Goal: Task Accomplishment & Management: Use online tool/utility

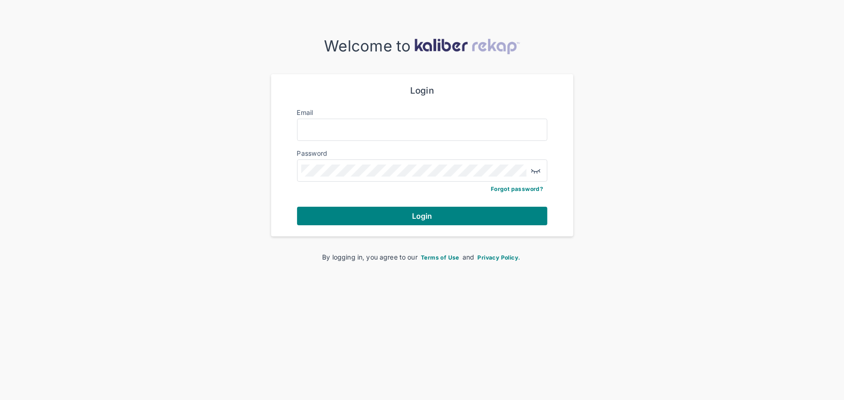
click at [294, 124] on div "Login Email Password Forgot password? Login" at bounding box center [422, 155] width 273 height 162
click at [345, 131] on input "Email" at bounding box center [422, 130] width 242 height 12
type input "**********"
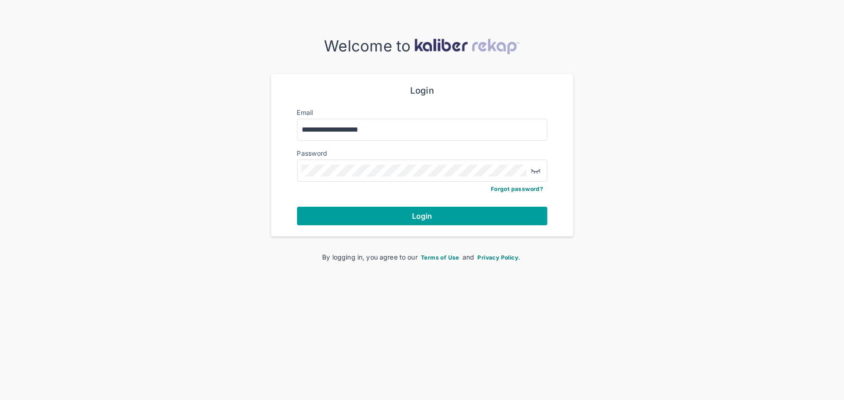
click at [412, 213] on span "Login" at bounding box center [422, 215] width 20 height 9
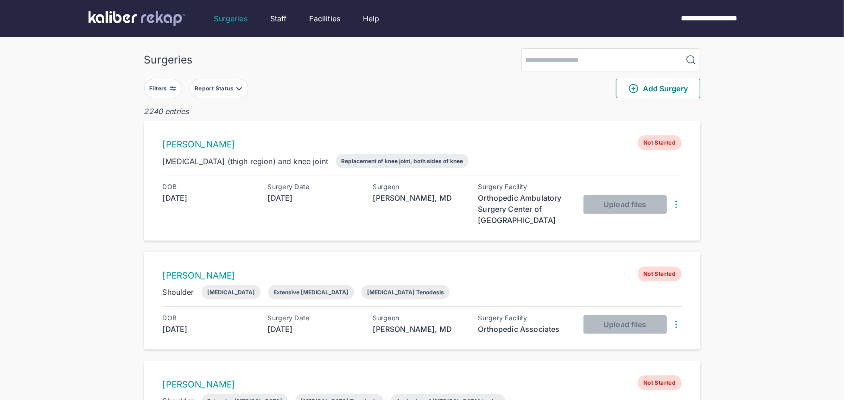
click at [168, 95] on button "Filters" at bounding box center [163, 88] width 38 height 19
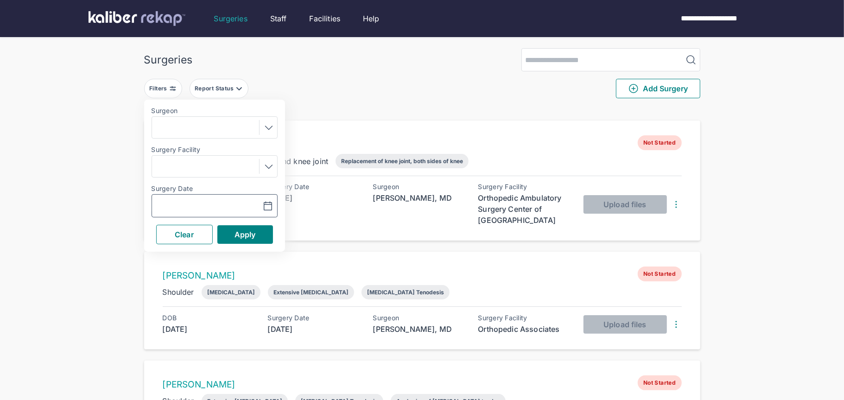
click at [275, 201] on button "button" at bounding box center [245, 205] width 64 height 21
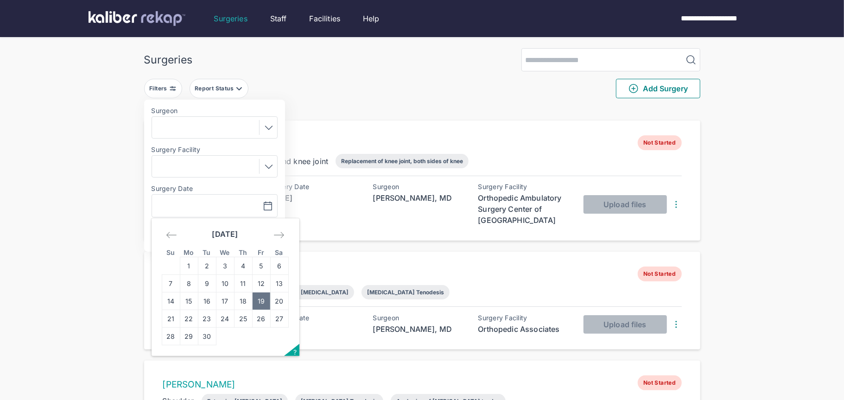
click at [262, 296] on td "19" at bounding box center [261, 302] width 18 height 18
type input "**********"
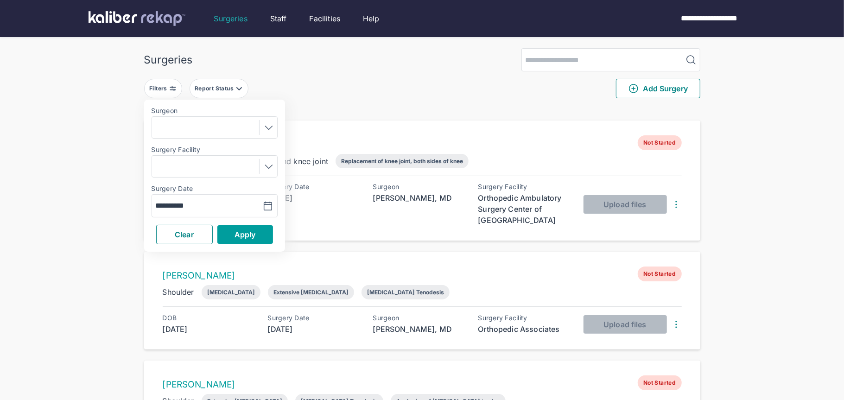
click at [259, 235] on button "Apply" at bounding box center [245, 234] width 56 height 19
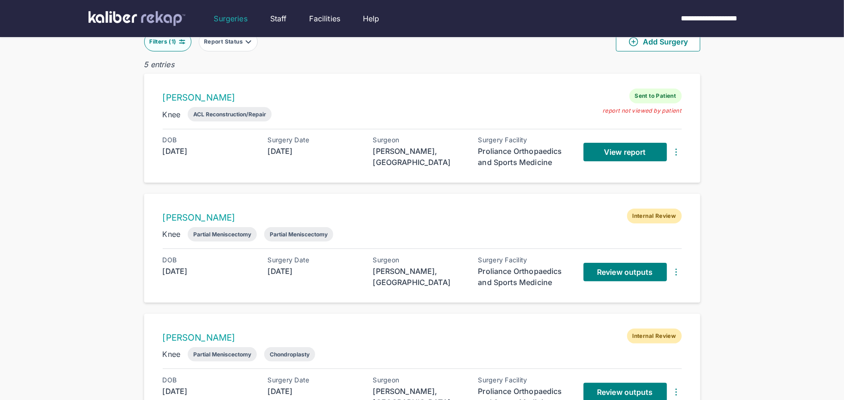
scroll to position [47, 0]
click at [599, 275] on link "Review outputs" at bounding box center [625, 271] width 83 height 19
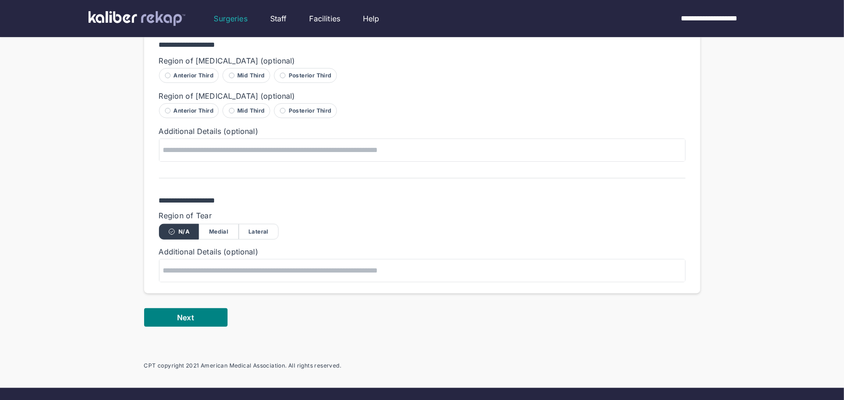
scroll to position [570, 0]
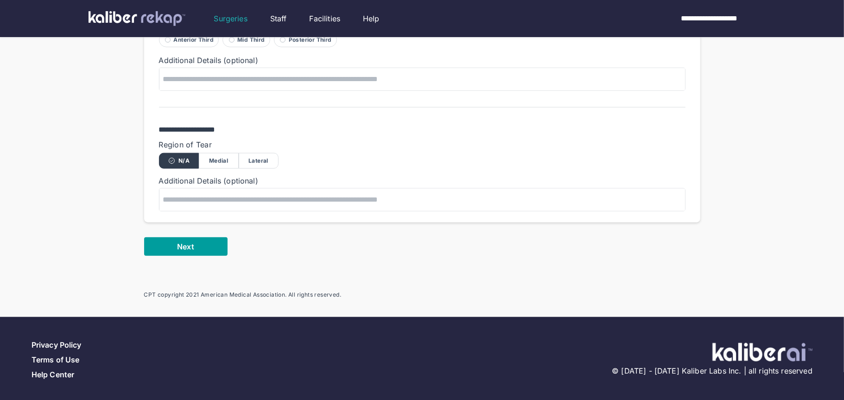
click at [201, 243] on button "Next" at bounding box center [185, 246] width 83 height 19
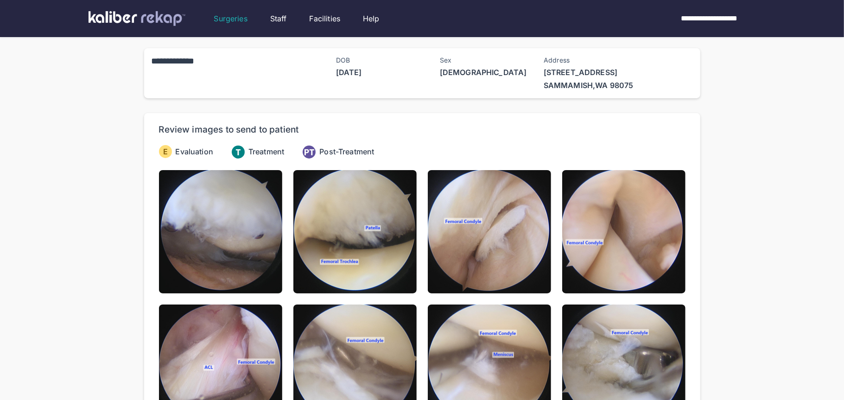
click at [201, 243] on img at bounding box center [220, 231] width 123 height 123
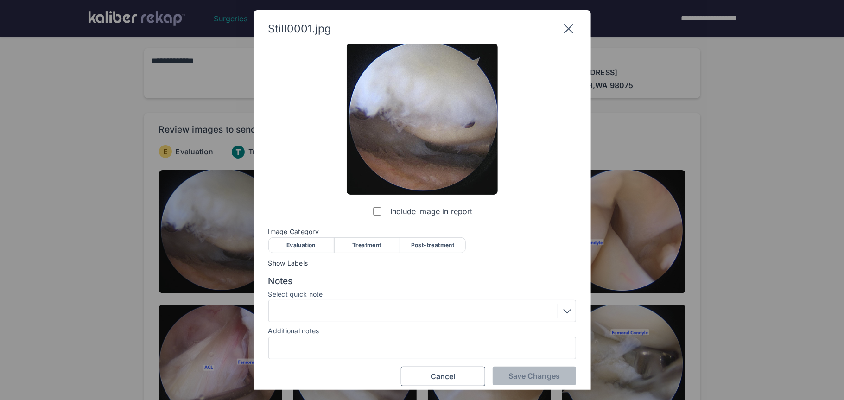
click at [272, 240] on div "Evaluation" at bounding box center [301, 245] width 66 height 16
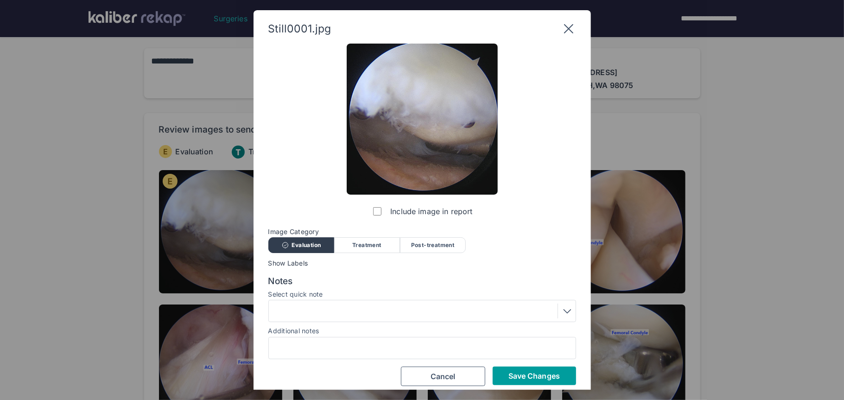
click at [542, 383] on button "Save Changes" at bounding box center [534, 376] width 83 height 19
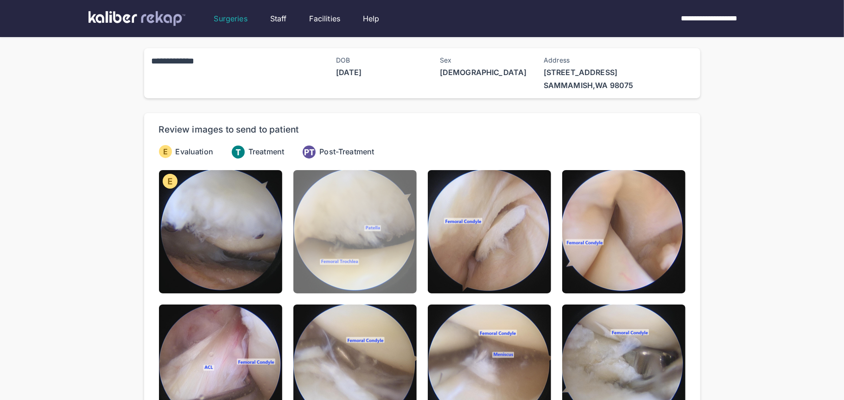
click at [326, 244] on img at bounding box center [355, 231] width 123 height 123
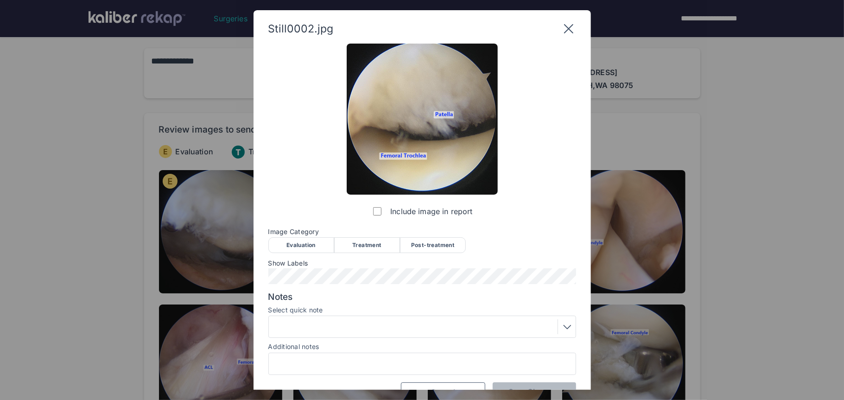
click at [326, 244] on div "Evaluation" at bounding box center [301, 245] width 66 height 16
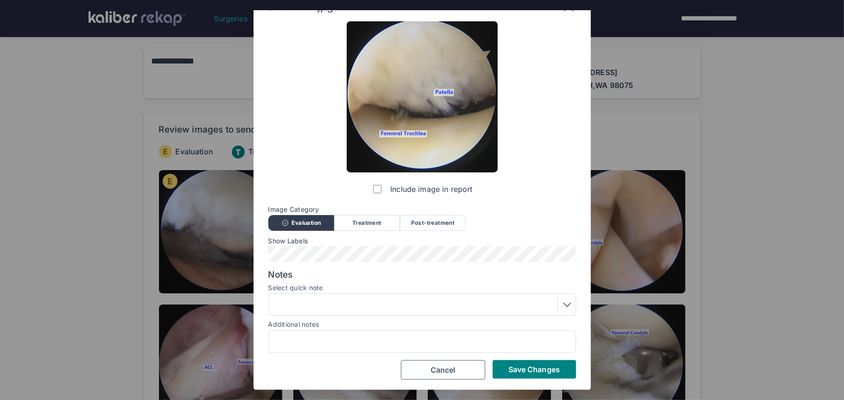
click at [320, 299] on div at bounding box center [422, 304] width 301 height 15
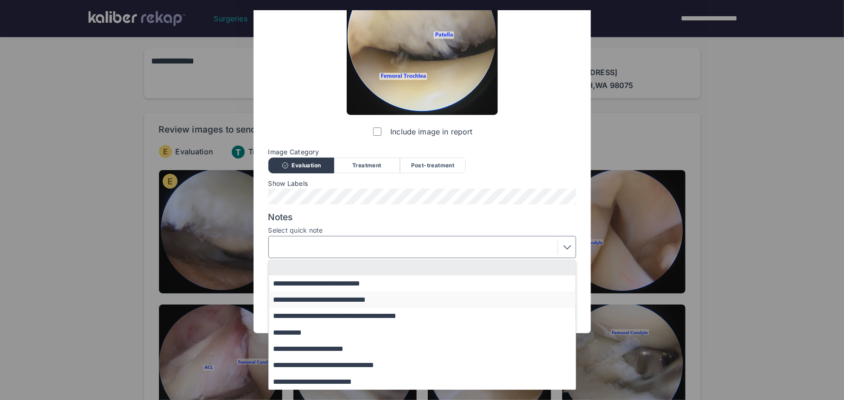
click at [321, 306] on button "**********" at bounding box center [427, 300] width 316 height 16
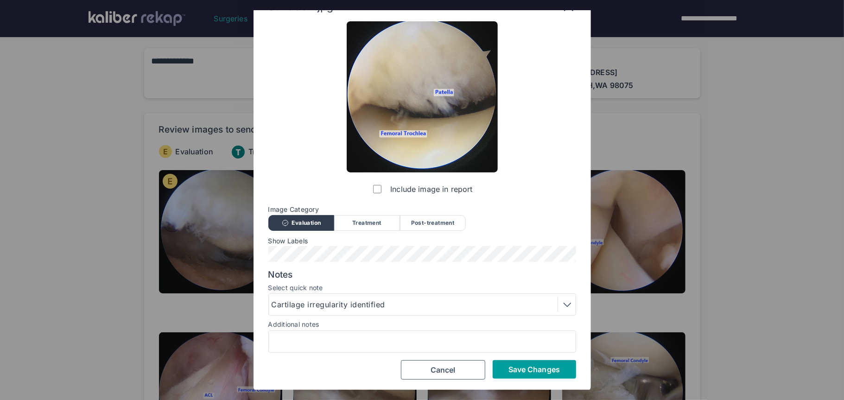
click at [547, 373] on button "Save Changes" at bounding box center [534, 369] width 83 height 19
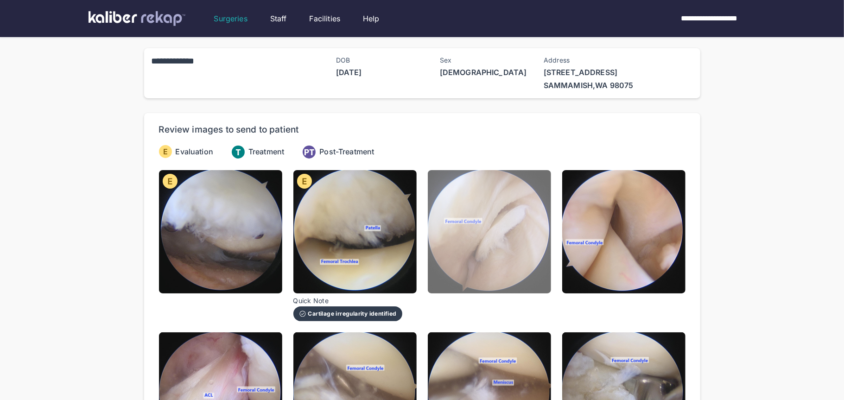
click at [492, 284] on img at bounding box center [489, 231] width 123 height 123
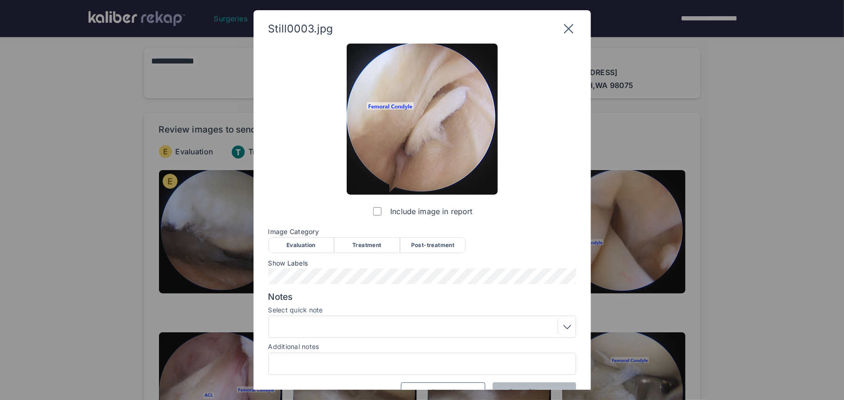
drag, startPoint x: 313, startPoint y: 251, endPoint x: 312, endPoint y: 264, distance: 13.1
click at [313, 251] on div "Evaluation" at bounding box center [301, 245] width 66 height 16
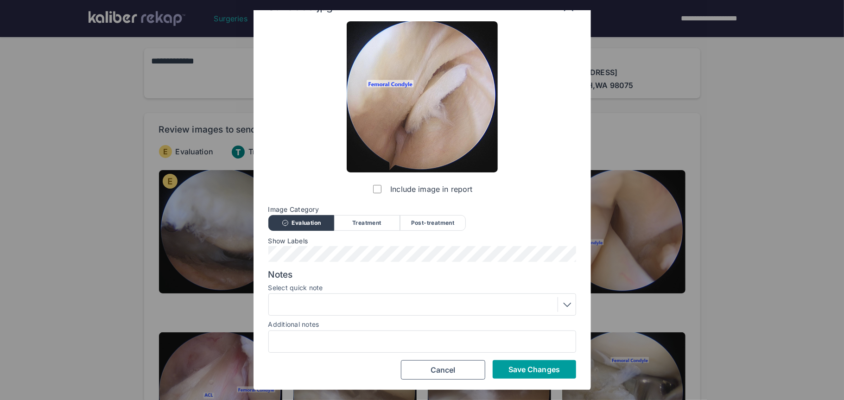
click at [545, 377] on button "Save Changes" at bounding box center [534, 369] width 83 height 19
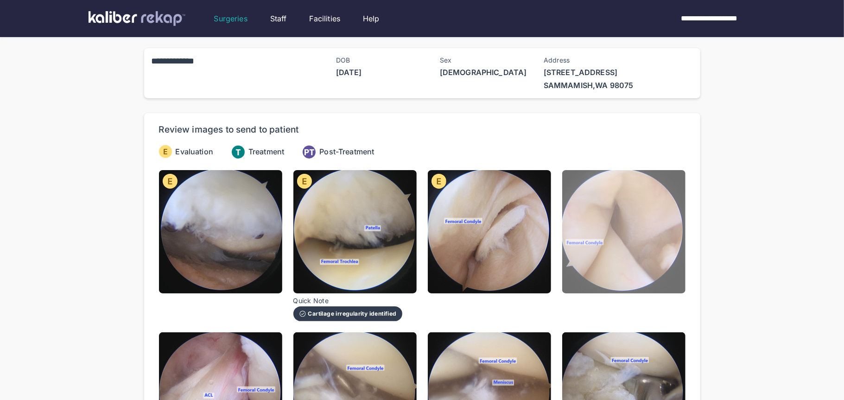
click at [615, 293] on img at bounding box center [623, 231] width 123 height 123
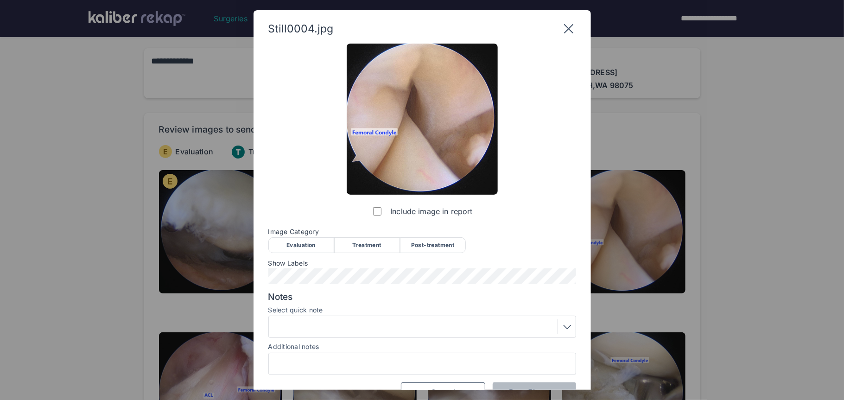
click at [301, 248] on div "Evaluation" at bounding box center [301, 245] width 66 height 16
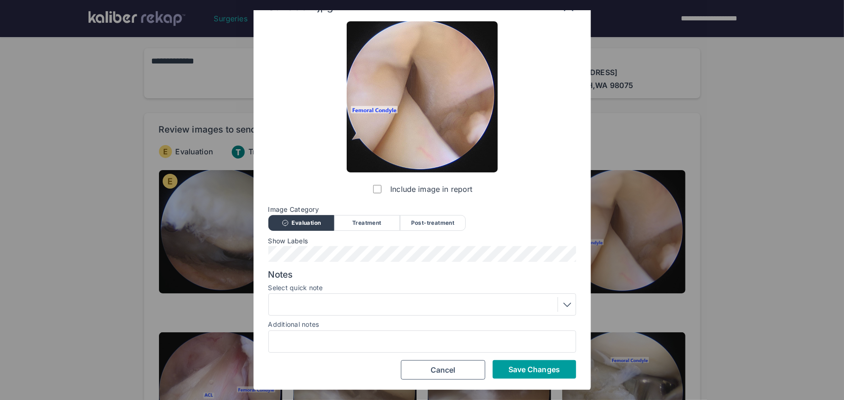
click at [538, 369] on span "Save Changes" at bounding box center [534, 369] width 51 height 9
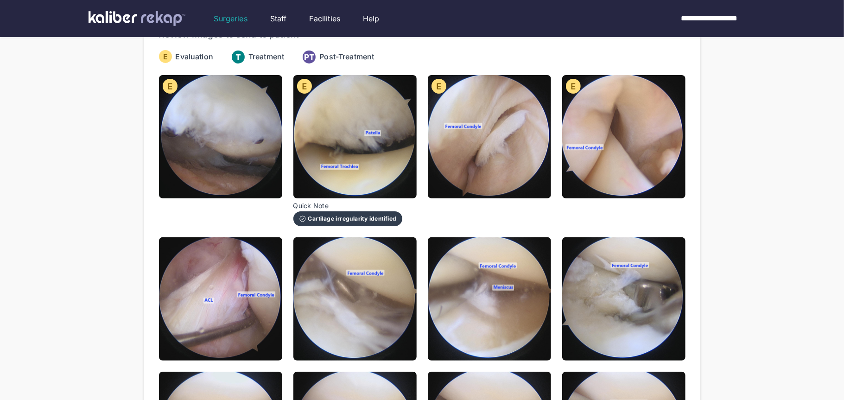
scroll to position [99, 0]
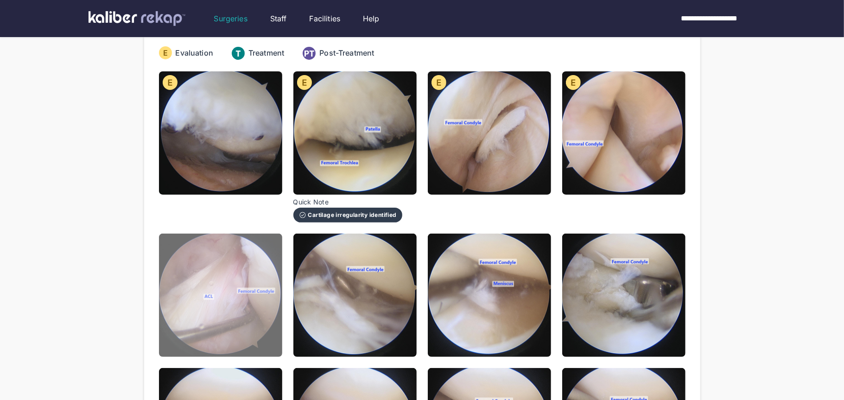
click at [244, 297] on img at bounding box center [220, 295] width 123 height 123
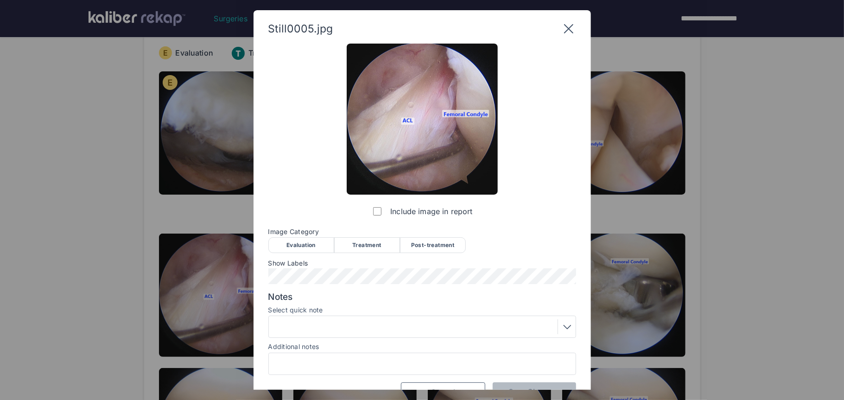
click at [305, 241] on div "Evaluation" at bounding box center [301, 245] width 66 height 16
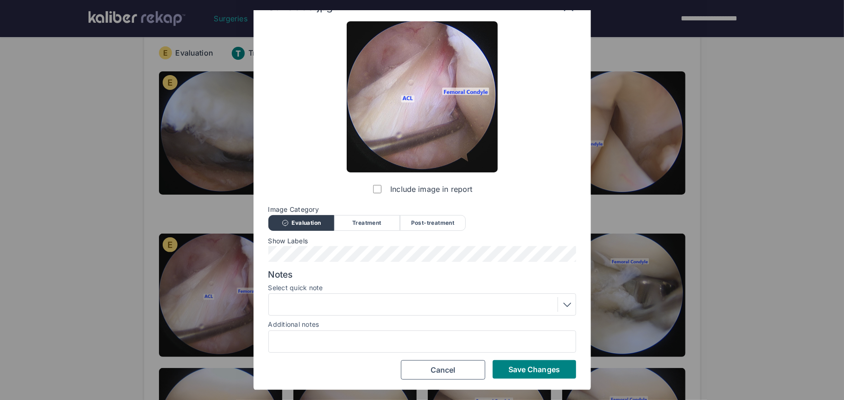
click at [314, 306] on div at bounding box center [422, 304] width 301 height 15
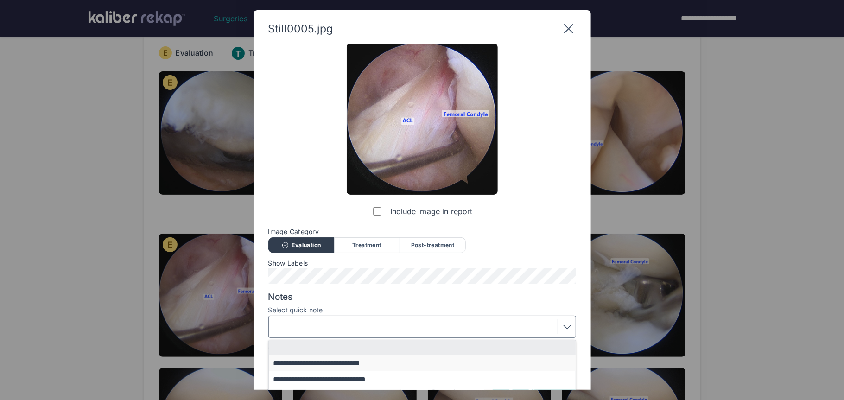
scroll to position [80, 0]
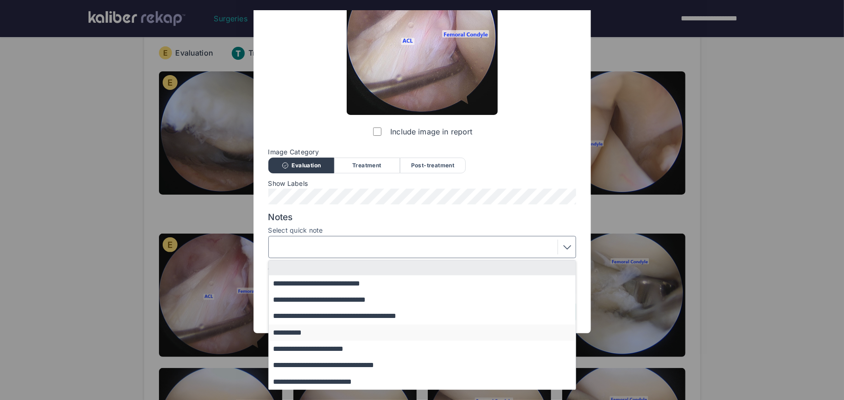
click at [295, 334] on button "**********" at bounding box center [427, 333] width 316 height 16
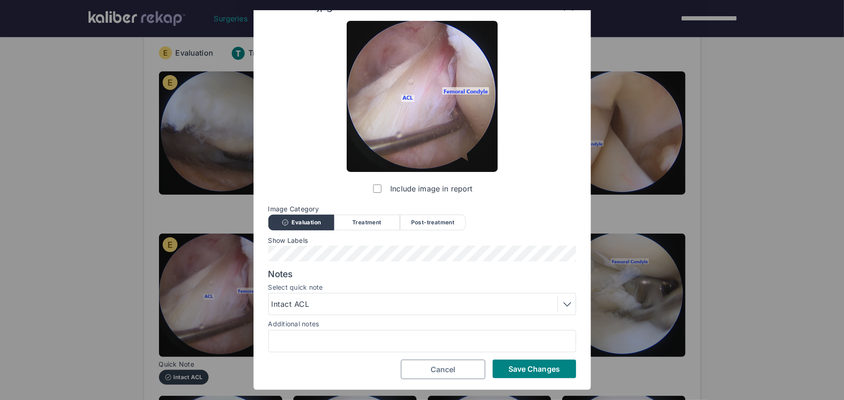
scroll to position [22, 0]
click at [531, 377] on button "Save Changes" at bounding box center [534, 369] width 83 height 19
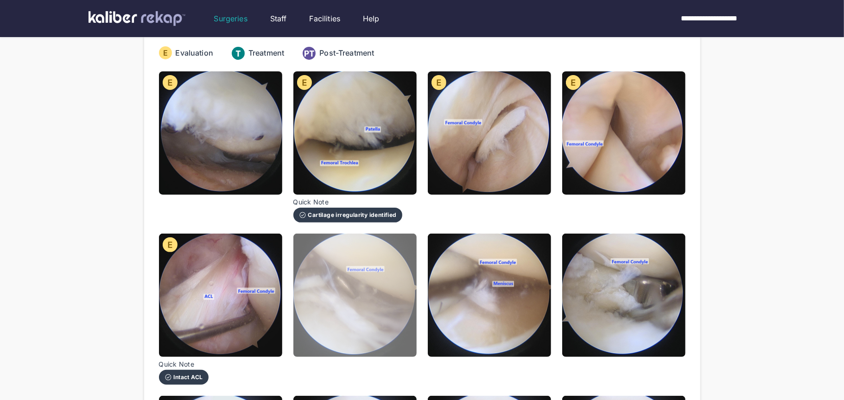
click at [397, 317] on img at bounding box center [355, 295] width 123 height 123
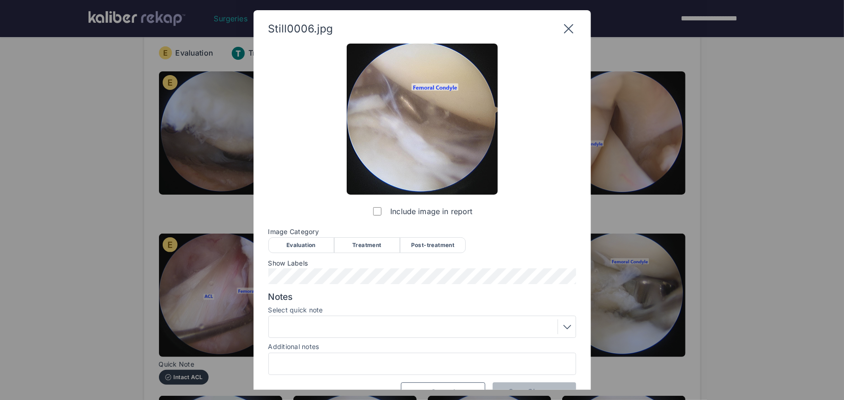
click at [302, 237] on div "Evaluation" at bounding box center [301, 245] width 66 height 16
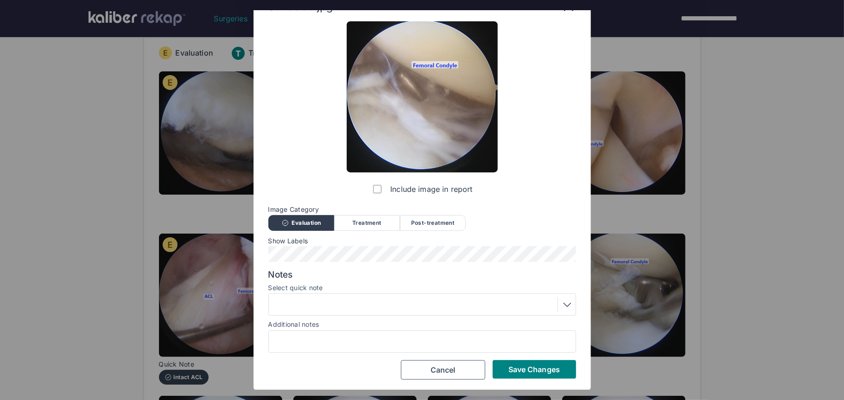
click at [359, 312] on div at bounding box center [422, 304] width 301 height 15
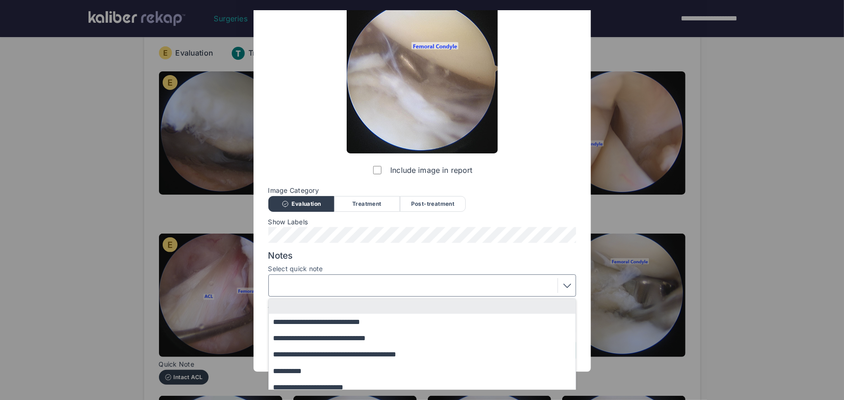
scroll to position [80, 0]
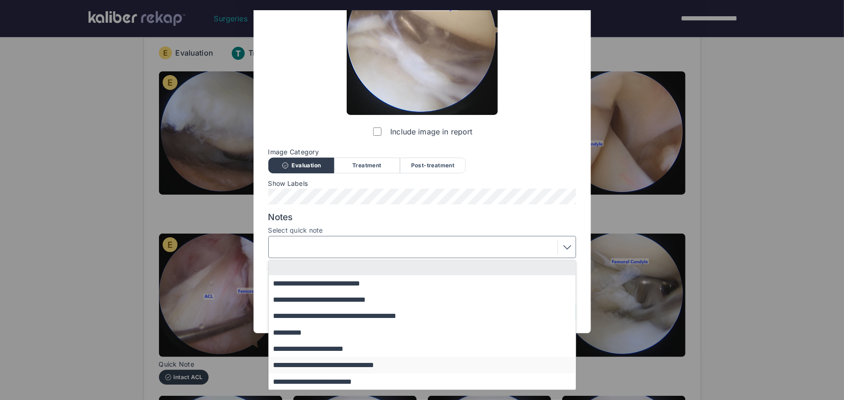
click at [340, 364] on button "**********" at bounding box center [427, 365] width 316 height 16
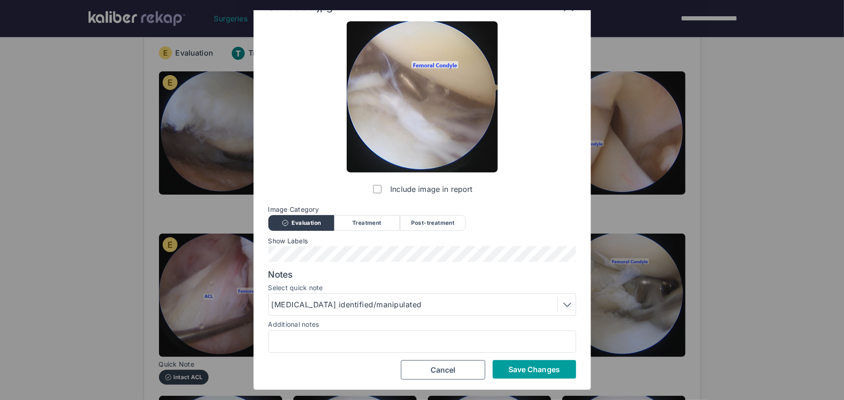
click at [520, 373] on span "Save Changes" at bounding box center [534, 369] width 51 height 9
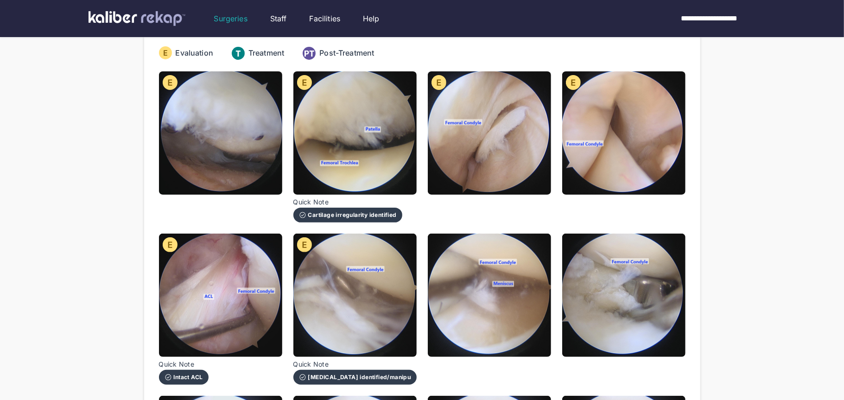
click at [514, 341] on img at bounding box center [489, 295] width 123 height 123
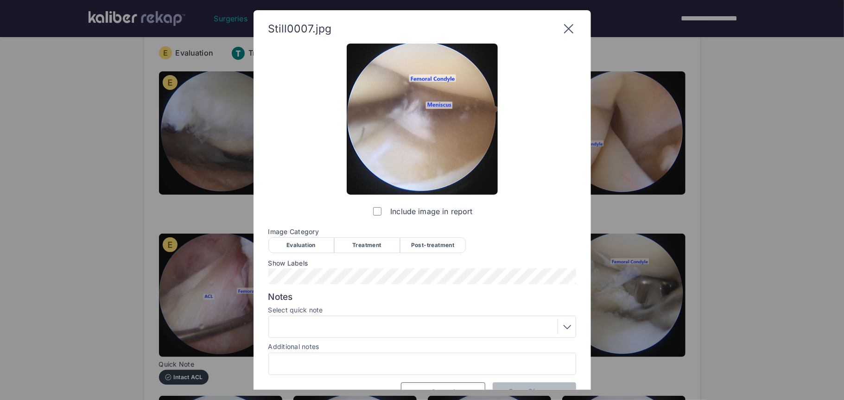
click at [374, 249] on div "Treatment" at bounding box center [367, 245] width 66 height 16
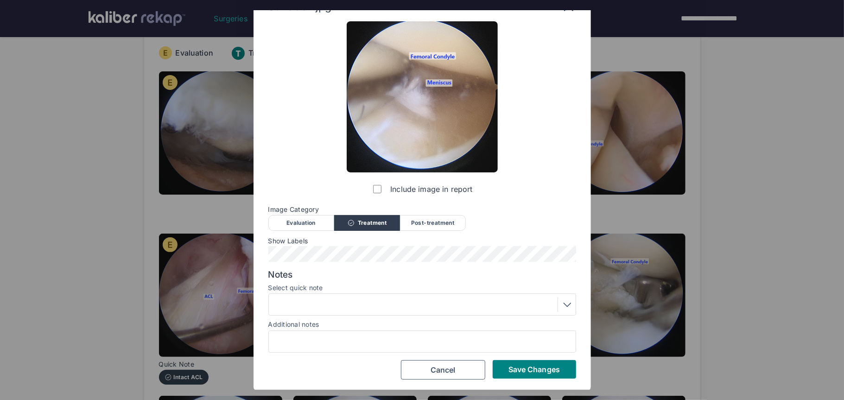
click at [342, 315] on div at bounding box center [422, 305] width 308 height 22
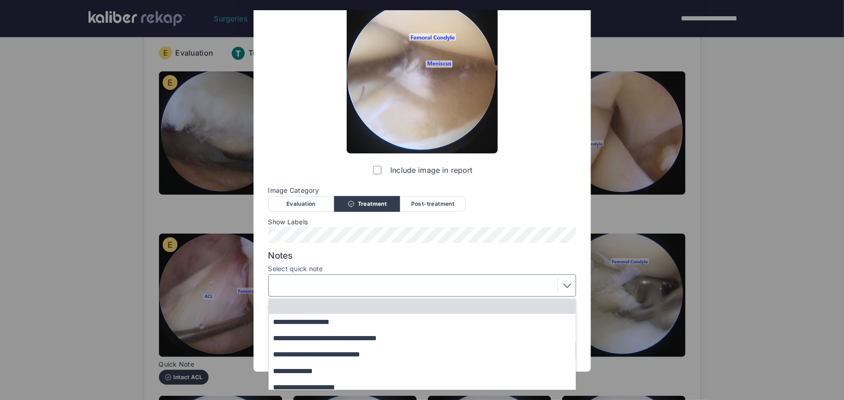
scroll to position [98, 0]
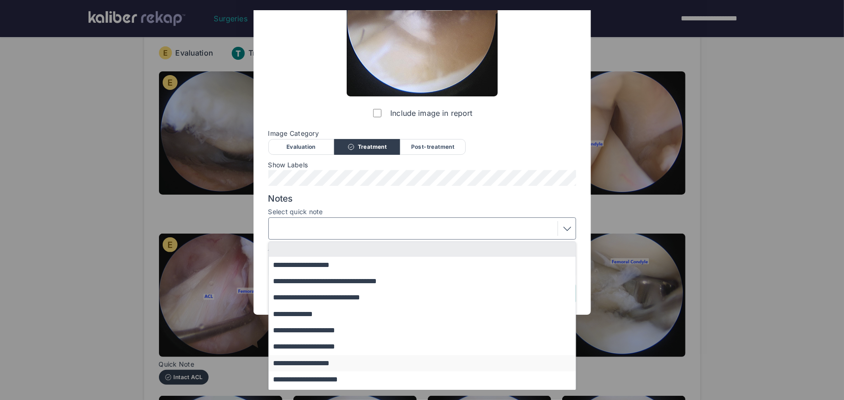
click at [325, 360] on button "**********" at bounding box center [427, 363] width 316 height 16
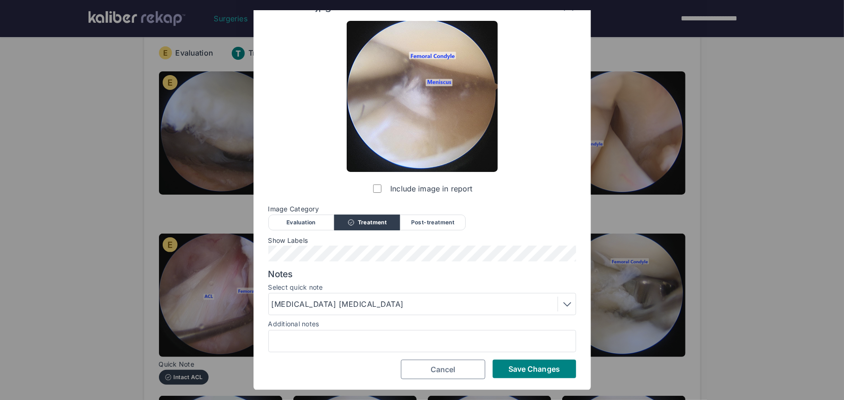
scroll to position [22, 0]
click at [509, 369] on span "Save Changes" at bounding box center [534, 369] width 51 height 9
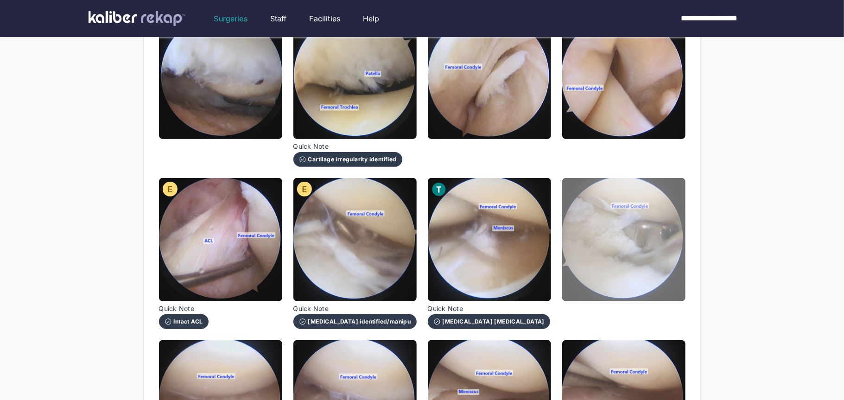
scroll to position [156, 0]
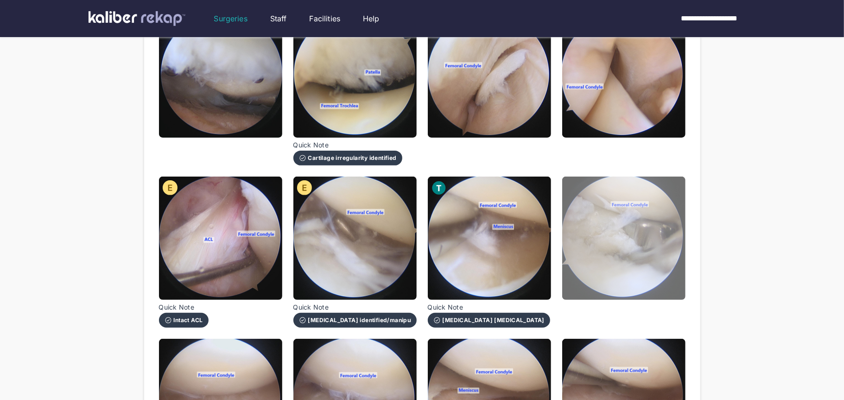
click at [633, 280] on img at bounding box center [623, 238] width 123 height 123
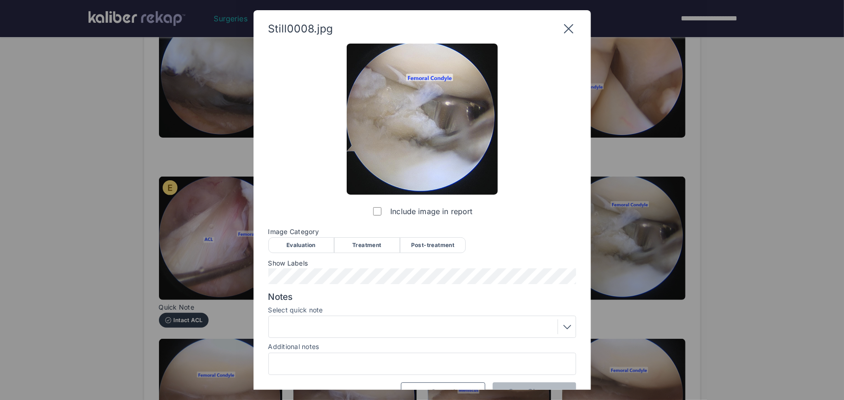
click at [378, 241] on div "Treatment" at bounding box center [367, 245] width 66 height 16
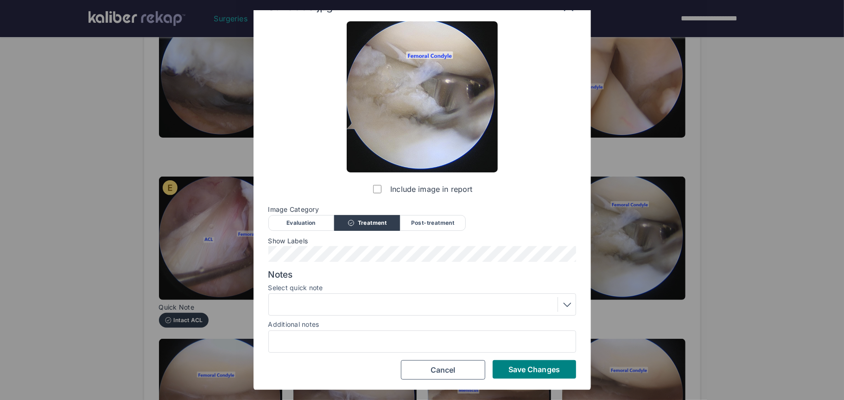
click at [330, 300] on div at bounding box center [422, 304] width 301 height 15
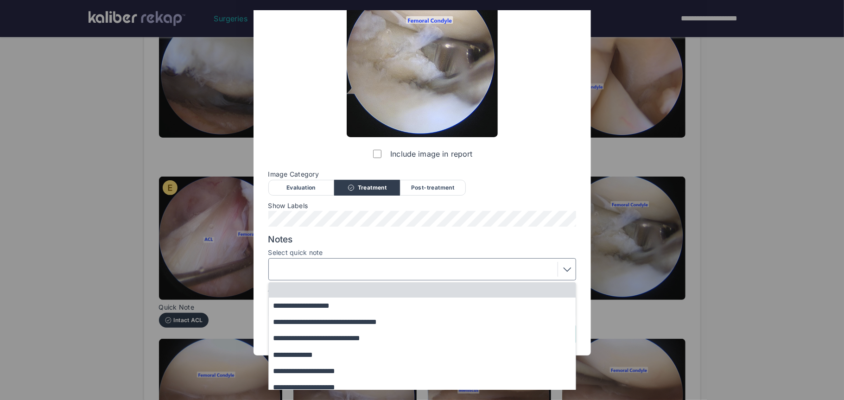
scroll to position [98, 0]
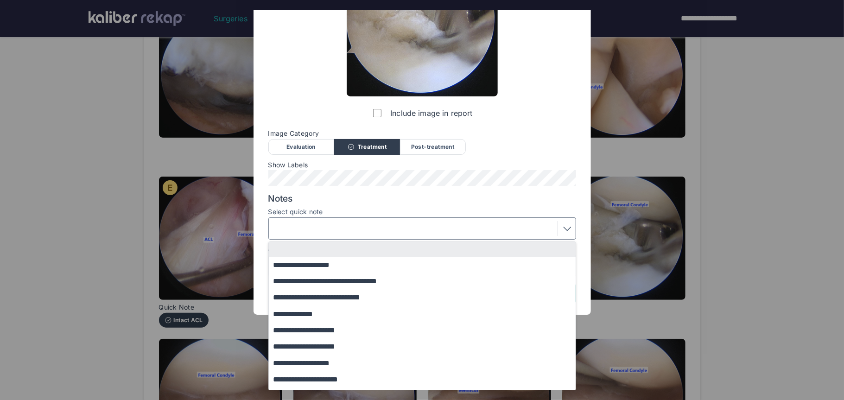
drag, startPoint x: 330, startPoint y: 379, endPoint x: 457, endPoint y: 388, distance: 126.9
click at [331, 379] on button "**********" at bounding box center [427, 379] width 316 height 16
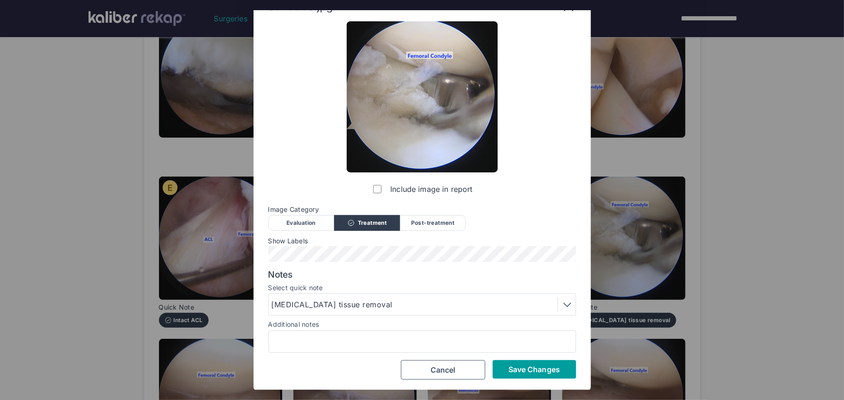
click at [561, 377] on button "Save Changes" at bounding box center [534, 369] width 83 height 19
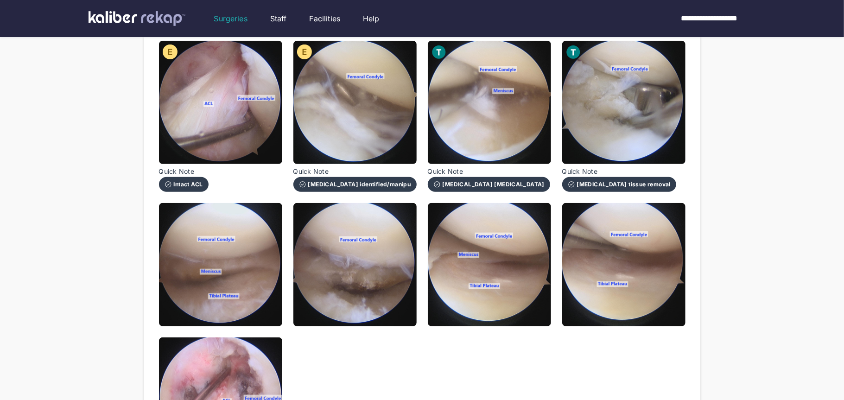
scroll to position [322, 0]
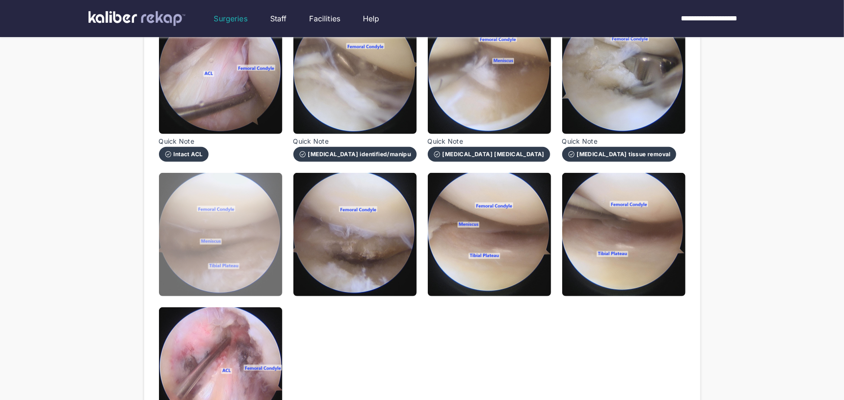
click at [233, 263] on img at bounding box center [220, 234] width 123 height 123
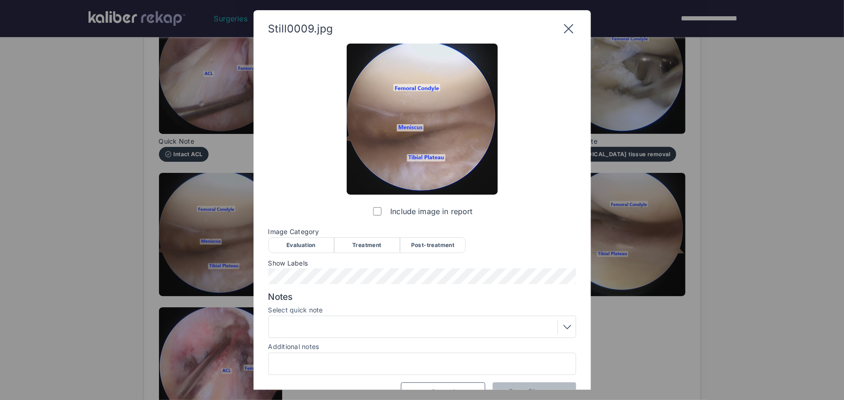
click at [458, 245] on div "Post-treatment" at bounding box center [433, 245] width 66 height 16
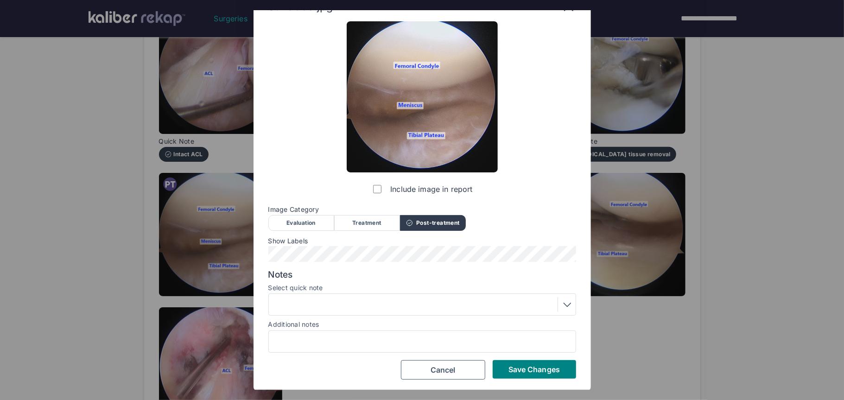
click at [368, 311] on div at bounding box center [422, 304] width 301 height 15
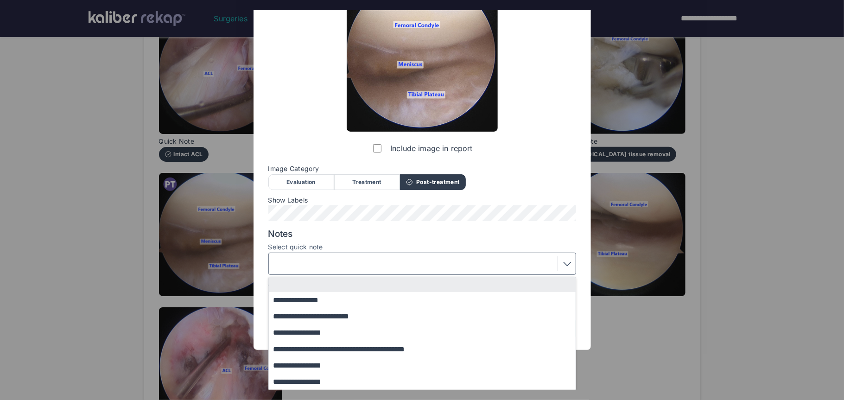
drag, startPoint x: 305, startPoint y: 334, endPoint x: 470, endPoint y: 354, distance: 166.2
click at [308, 334] on button "**********" at bounding box center [427, 333] width 316 height 16
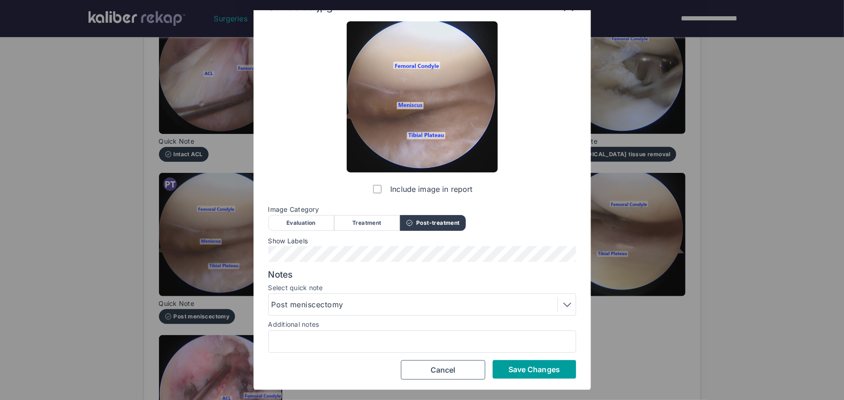
click at [549, 373] on span "Save Changes" at bounding box center [534, 369] width 51 height 9
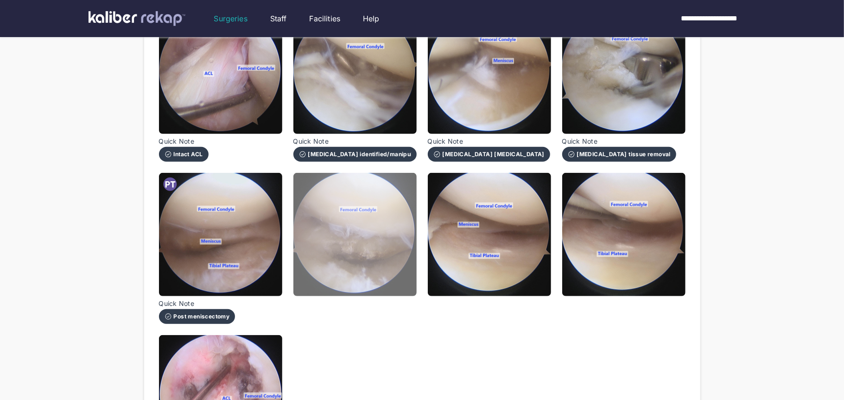
click at [415, 272] on img at bounding box center [355, 234] width 123 height 123
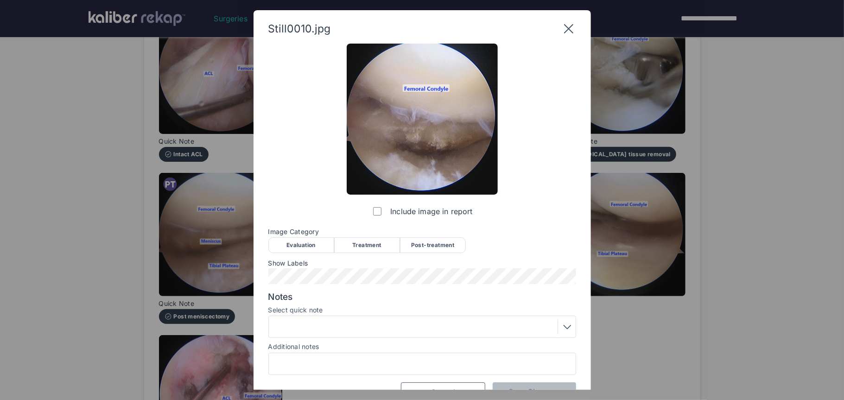
click at [421, 245] on div "Post-treatment" at bounding box center [433, 245] width 66 height 16
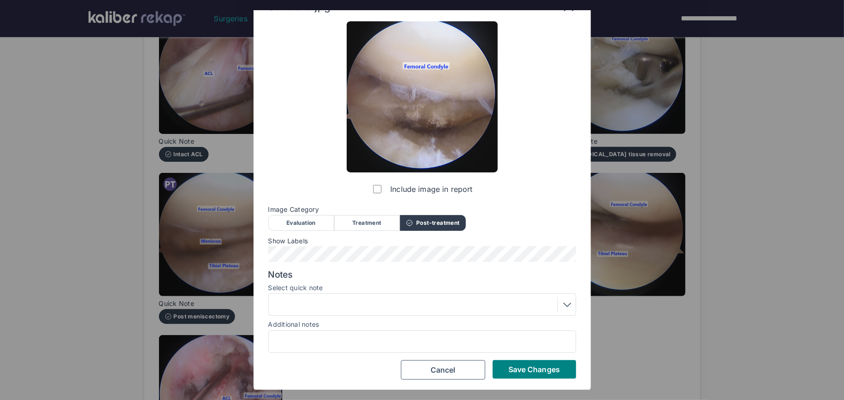
click at [427, 311] on div at bounding box center [422, 304] width 301 height 15
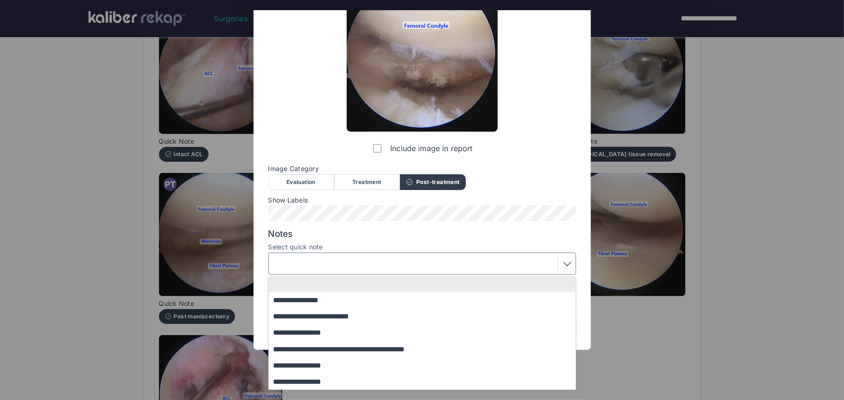
drag, startPoint x: 351, startPoint y: 330, endPoint x: 363, endPoint y: 332, distance: 12.2
click at [351, 330] on button "**********" at bounding box center [427, 333] width 316 height 16
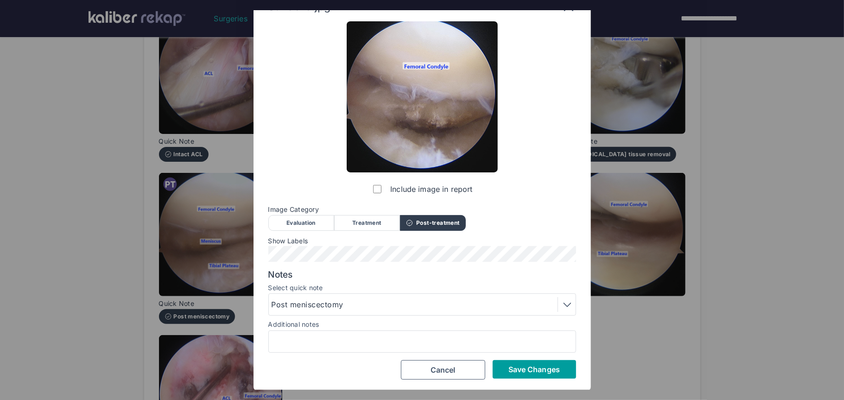
click at [498, 364] on button "Save Changes" at bounding box center [534, 369] width 83 height 19
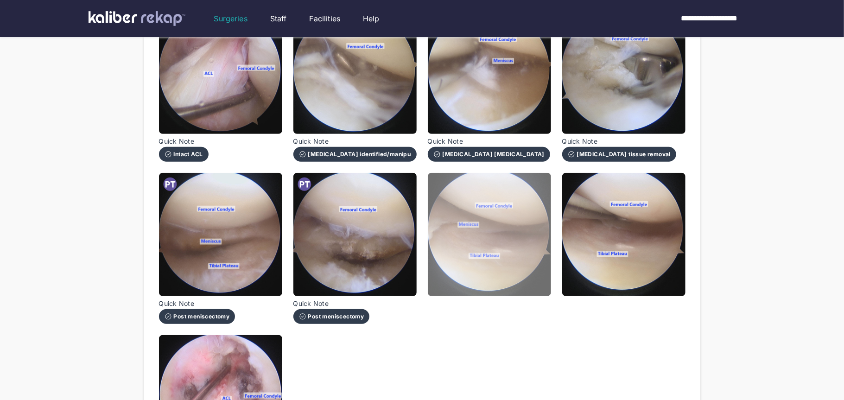
click at [514, 287] on img at bounding box center [489, 234] width 123 height 123
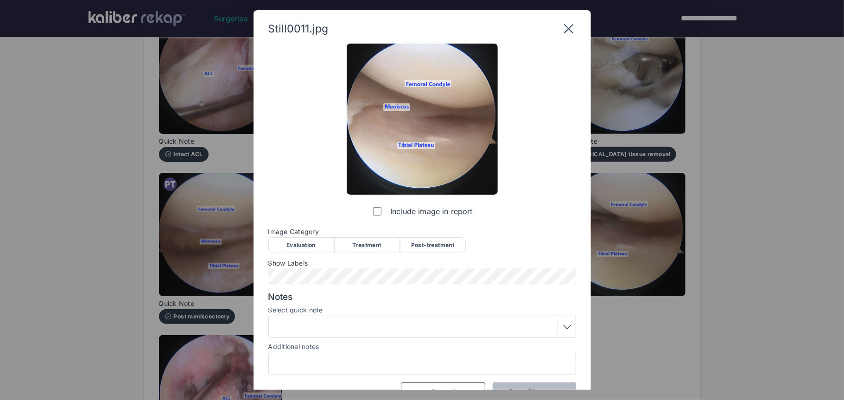
click at [297, 249] on div "Evaluation" at bounding box center [301, 245] width 66 height 16
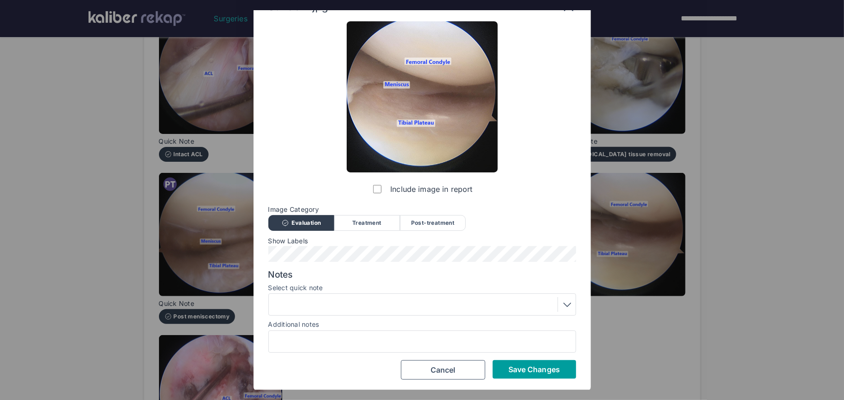
click at [519, 373] on span "Save Changes" at bounding box center [534, 369] width 51 height 9
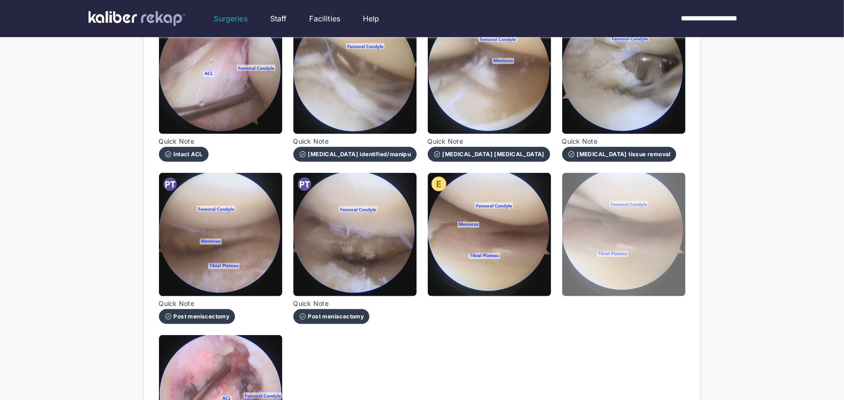
click at [652, 281] on img at bounding box center [623, 234] width 123 height 123
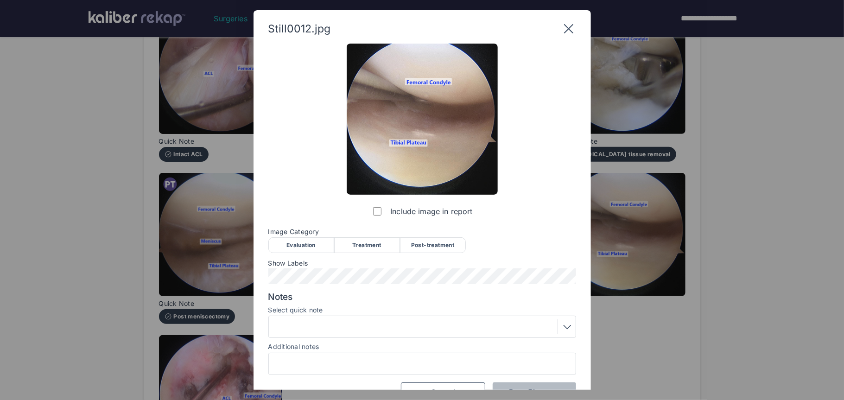
click at [306, 242] on div "Evaluation" at bounding box center [301, 245] width 66 height 16
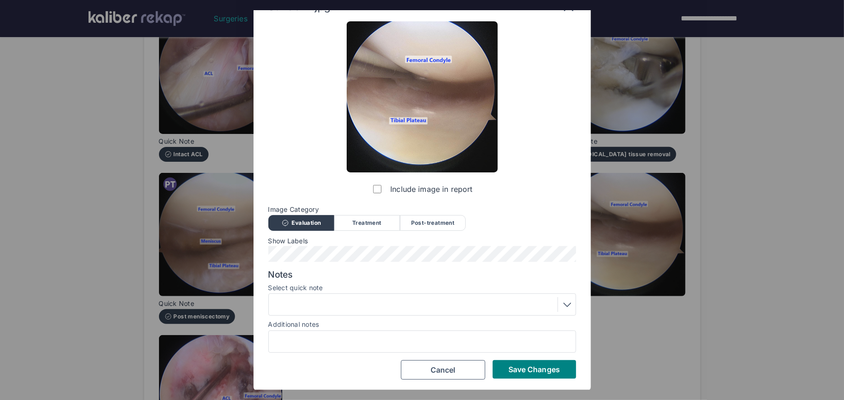
drag, startPoint x: 516, startPoint y: 367, endPoint x: 338, endPoint y: 287, distance: 195.1
click at [515, 367] on span "Save Changes" at bounding box center [534, 369] width 51 height 9
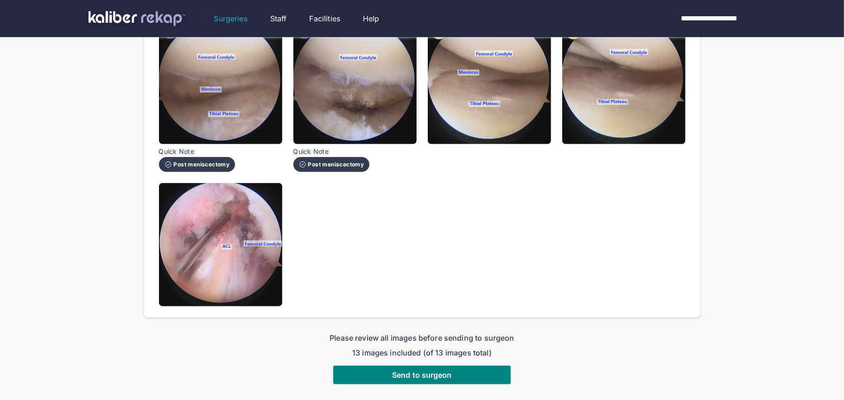
scroll to position [485, 0]
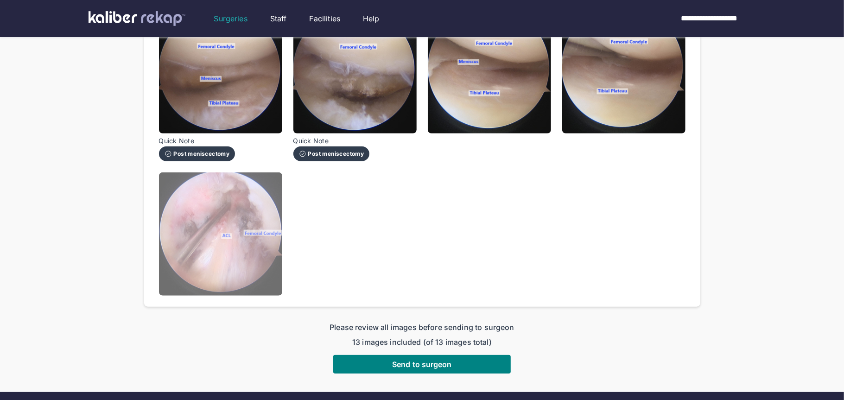
click at [263, 244] on img at bounding box center [220, 233] width 123 height 123
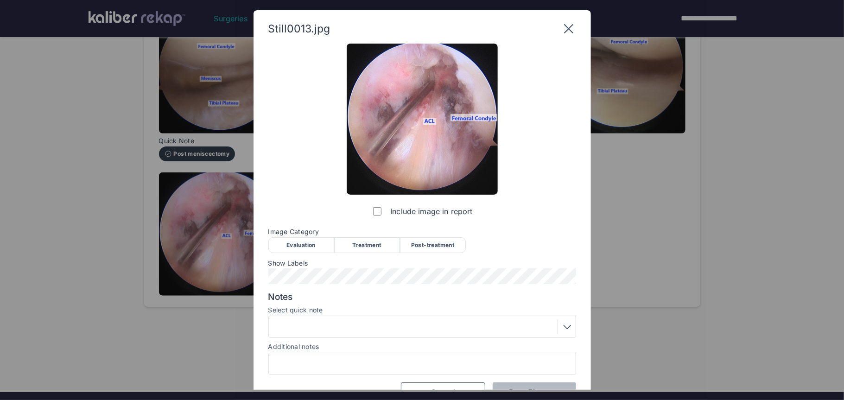
click at [438, 246] on div "Post-treatment" at bounding box center [433, 245] width 66 height 16
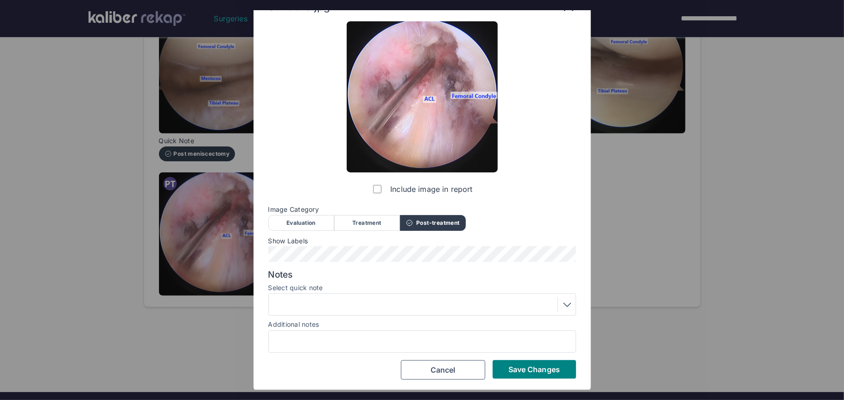
click at [372, 301] on div at bounding box center [422, 304] width 301 height 15
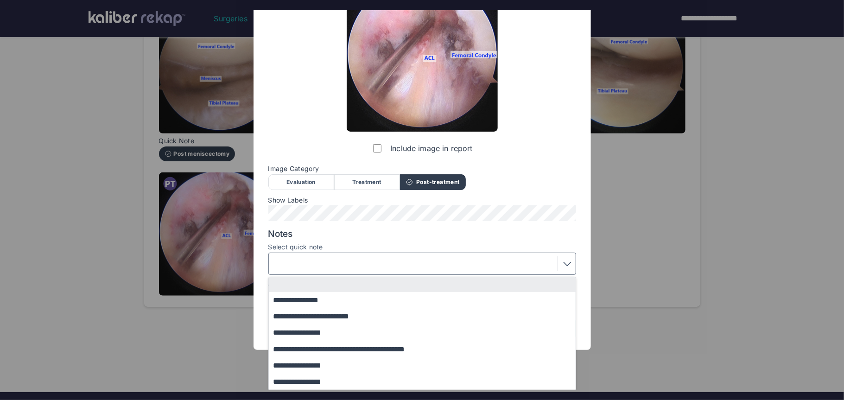
drag, startPoint x: 320, startPoint y: 301, endPoint x: 339, endPoint y: 303, distance: 19.1
click at [321, 301] on button "**********" at bounding box center [427, 300] width 316 height 16
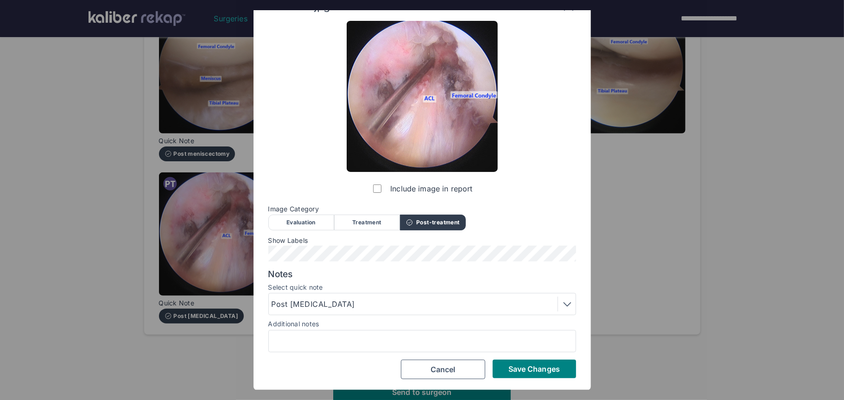
scroll to position [22, 0]
click at [527, 374] on button "Save Changes" at bounding box center [534, 369] width 83 height 19
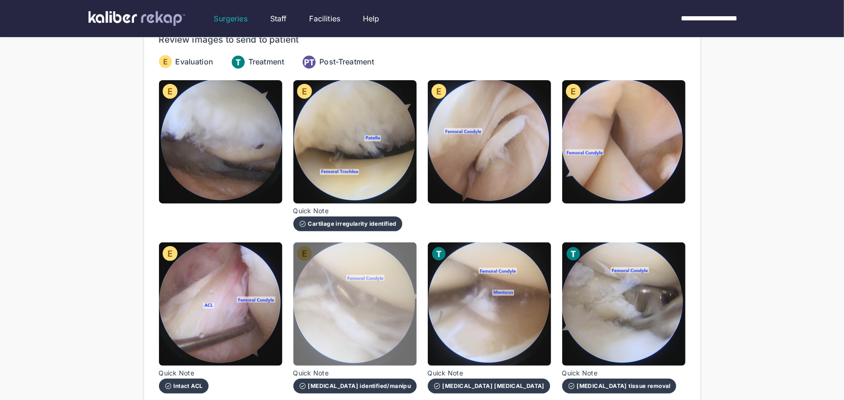
scroll to position [0, 0]
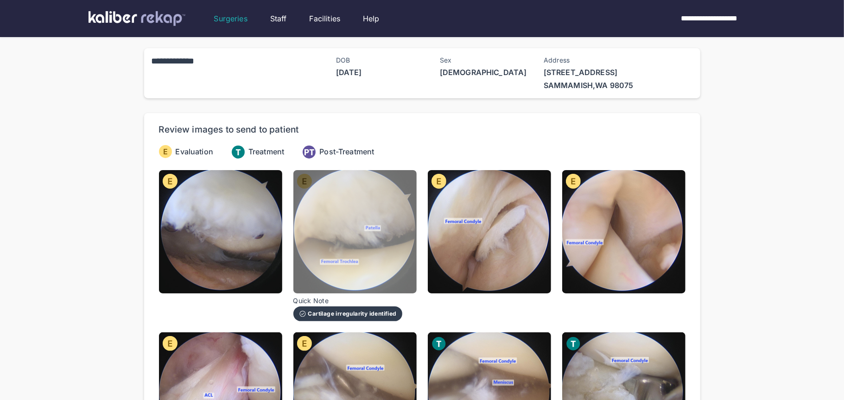
click at [365, 284] on img at bounding box center [355, 231] width 123 height 123
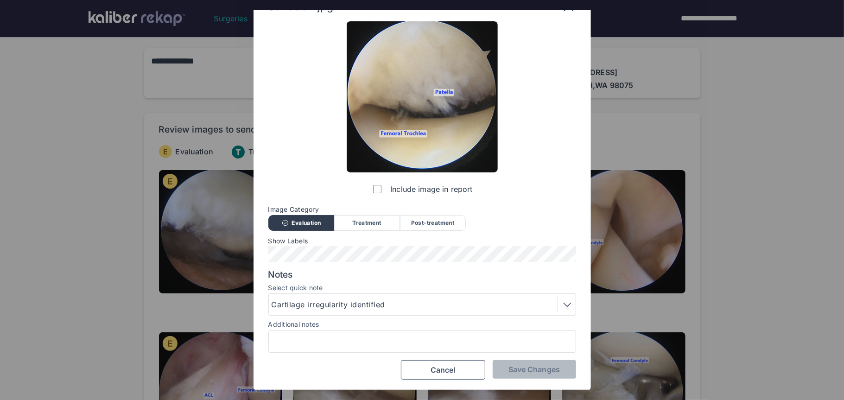
click at [365, 311] on div "Cartilage irregularity identified" at bounding box center [422, 304] width 301 height 15
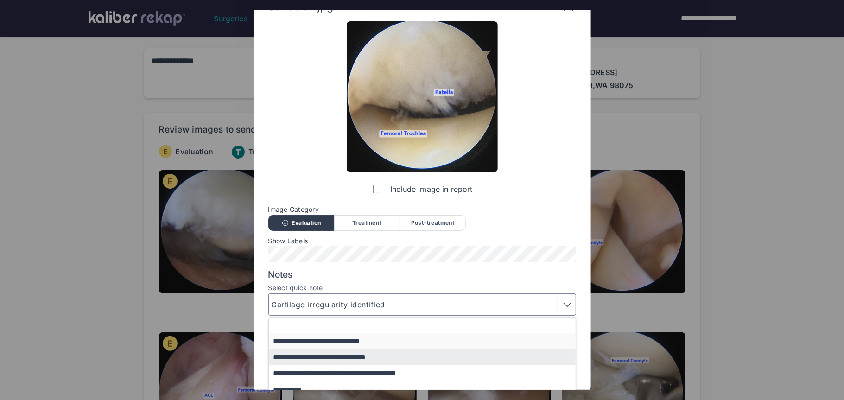
click at [348, 334] on button "**********" at bounding box center [427, 341] width 316 height 16
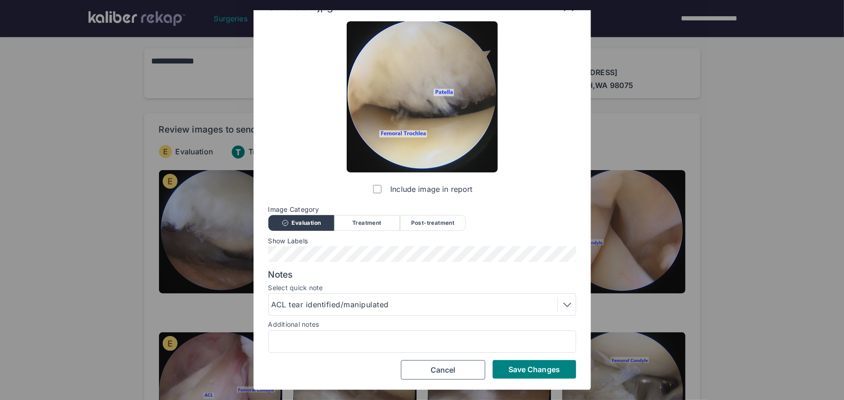
click at [389, 304] on div "ACL tear identified/manipulated" at bounding box center [332, 304] width 121 height 11
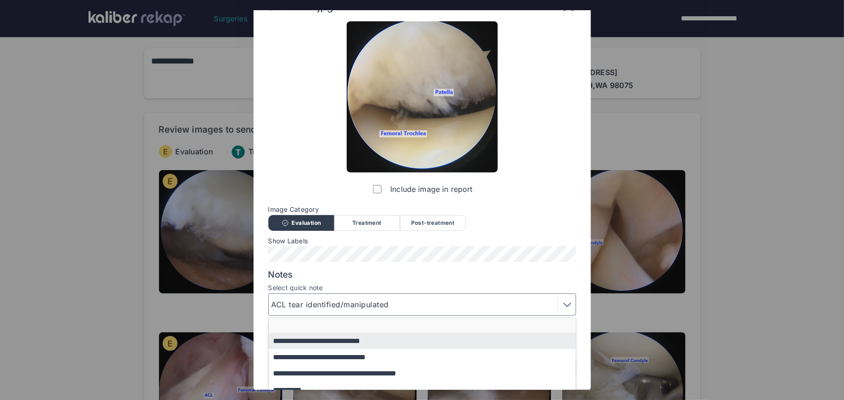
click at [338, 324] on button "button" at bounding box center [427, 325] width 316 height 15
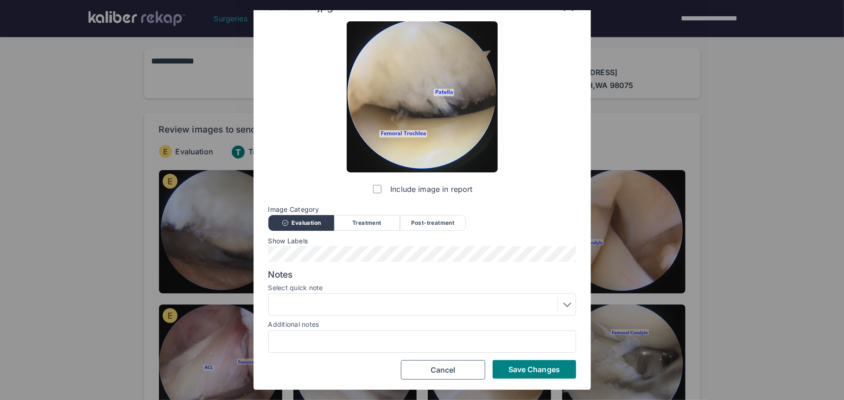
click at [511, 356] on div "Include image in report Image Category Evaluation Treatment Post-treatment Eval…" at bounding box center [422, 200] width 308 height 358
click at [510, 373] on button "Save Changes" at bounding box center [534, 369] width 83 height 19
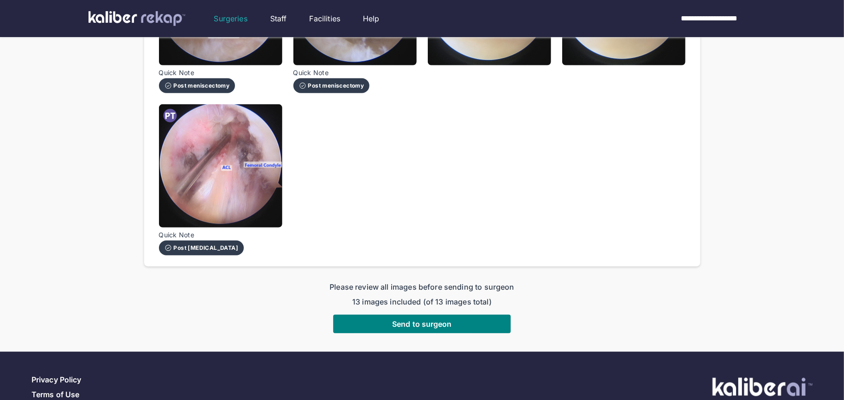
scroll to position [562, 0]
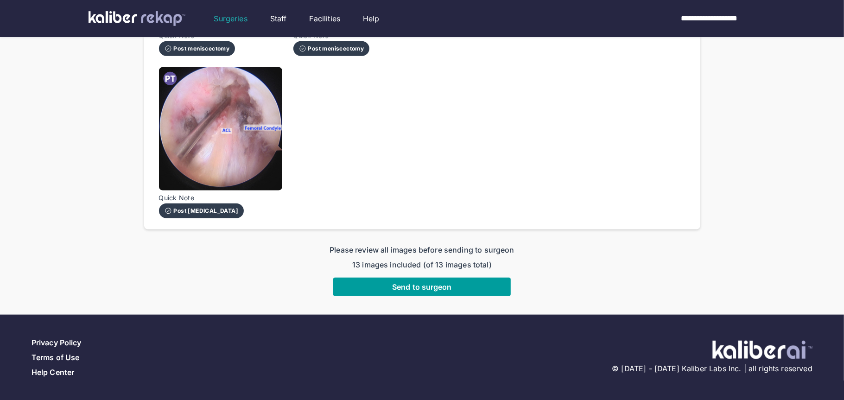
click at [390, 285] on button "Send to surgeon" at bounding box center [422, 287] width 178 height 19
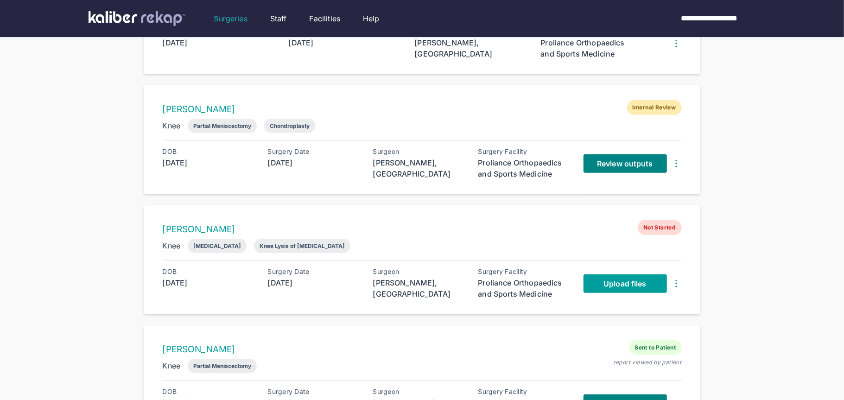
scroll to position [274, 0]
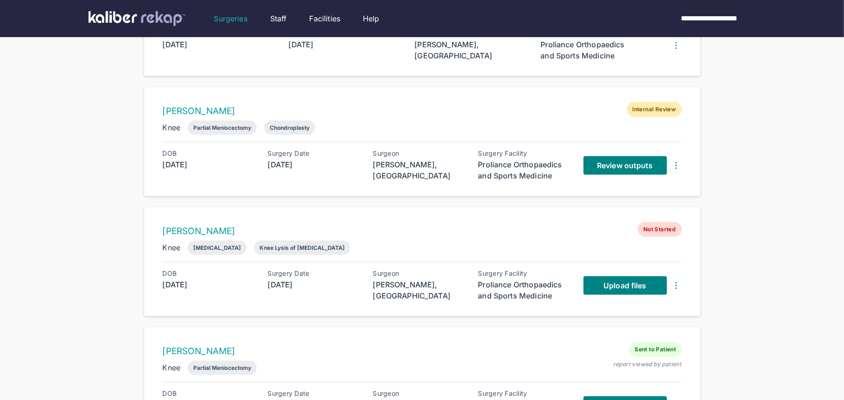
click at [624, 174] on div "Review outputs" at bounding box center [633, 166] width 98 height 32
click at [613, 163] on span "Review outputs" at bounding box center [625, 165] width 56 height 9
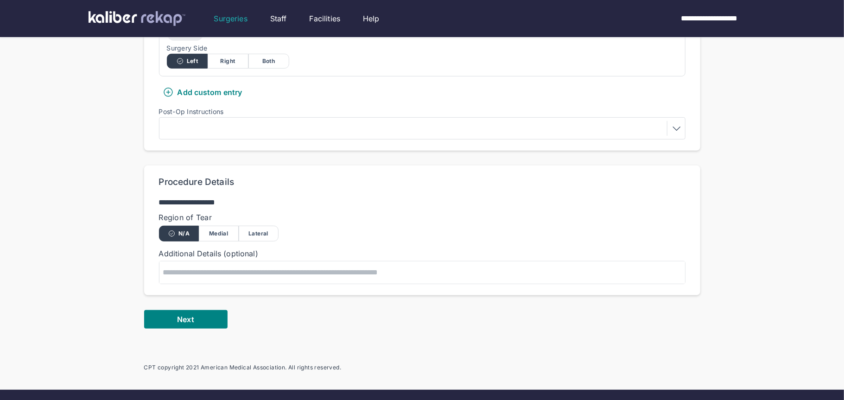
scroll to position [416, 0]
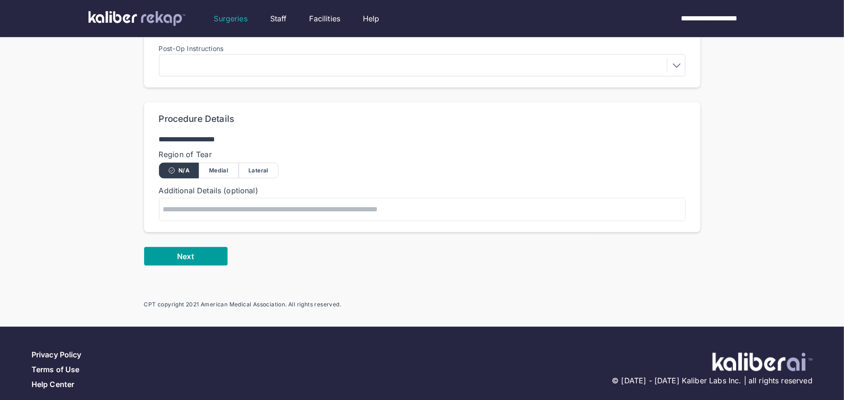
click at [203, 247] on button "Next" at bounding box center [185, 256] width 83 height 19
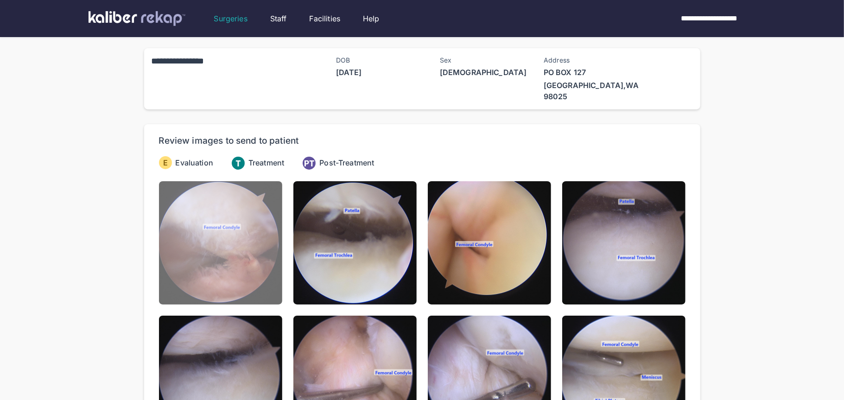
click at [204, 240] on img at bounding box center [220, 242] width 123 height 123
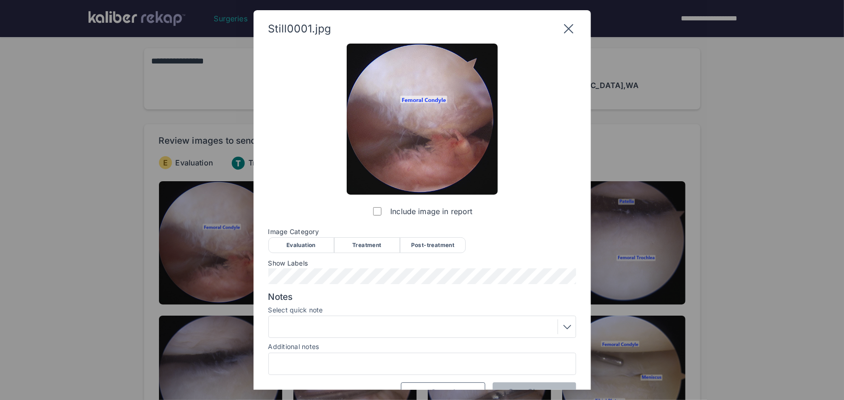
click at [323, 244] on div "Evaluation" at bounding box center [301, 245] width 66 height 16
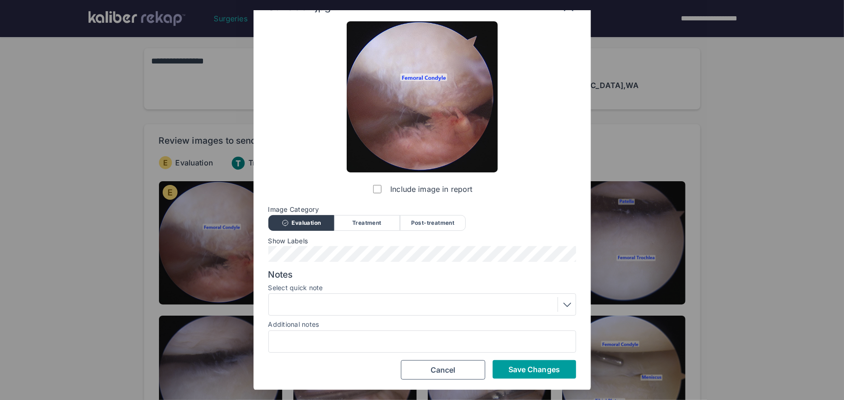
click at [524, 362] on button "Save Changes" at bounding box center [534, 369] width 83 height 19
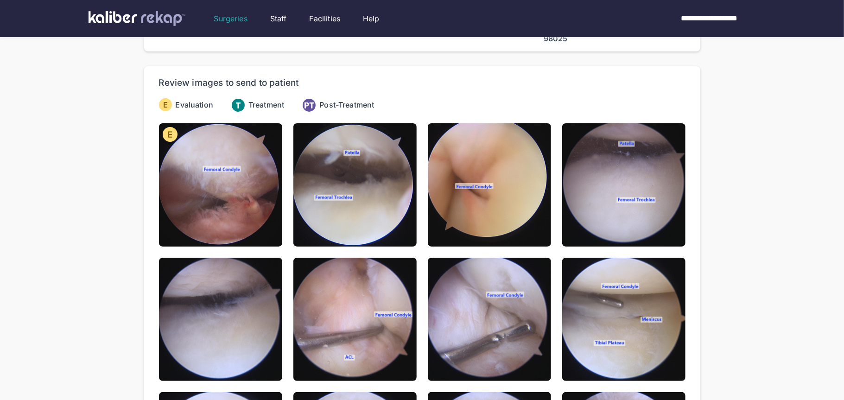
scroll to position [0, 0]
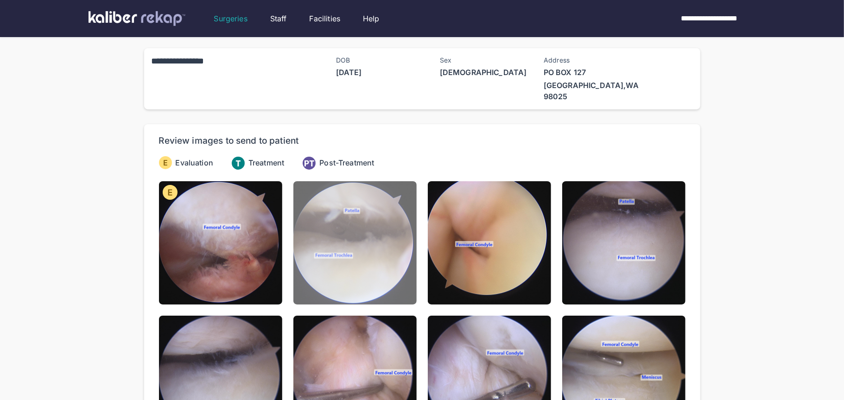
click at [395, 283] on img at bounding box center [355, 242] width 123 height 123
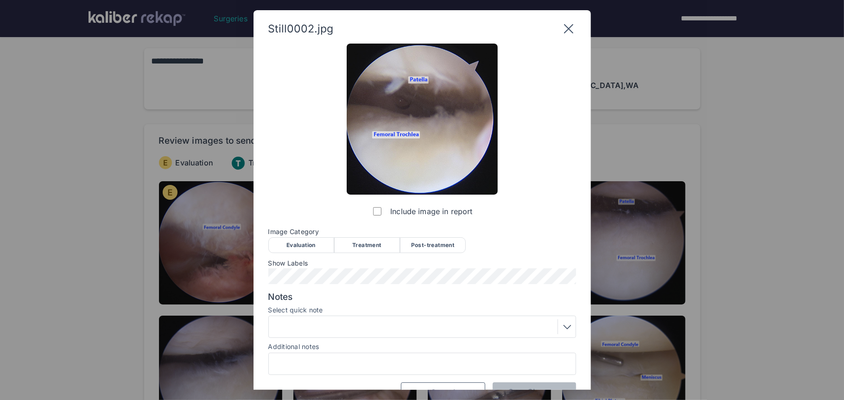
click at [308, 248] on div "Evaluation" at bounding box center [301, 245] width 66 height 16
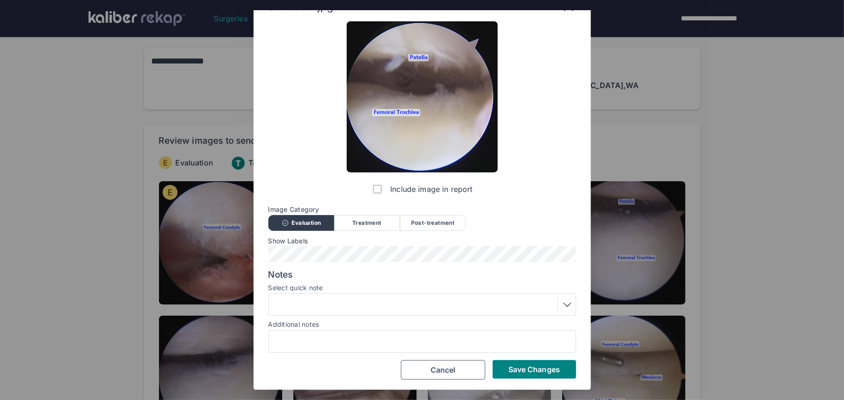
click at [518, 362] on button "Save Changes" at bounding box center [534, 369] width 83 height 19
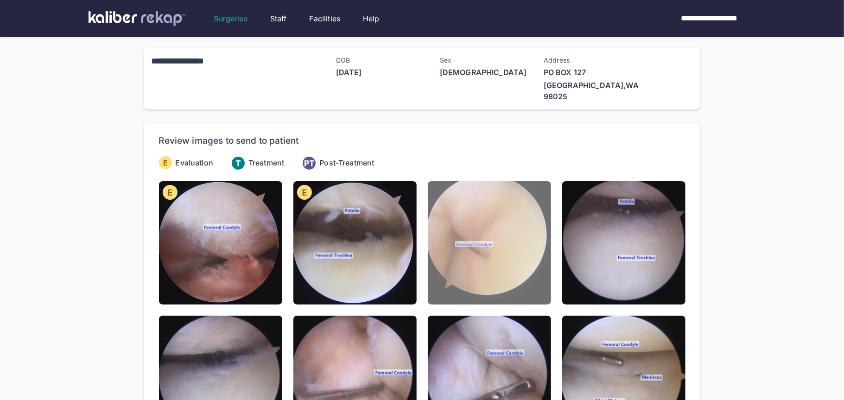
click at [470, 291] on img at bounding box center [489, 242] width 123 height 123
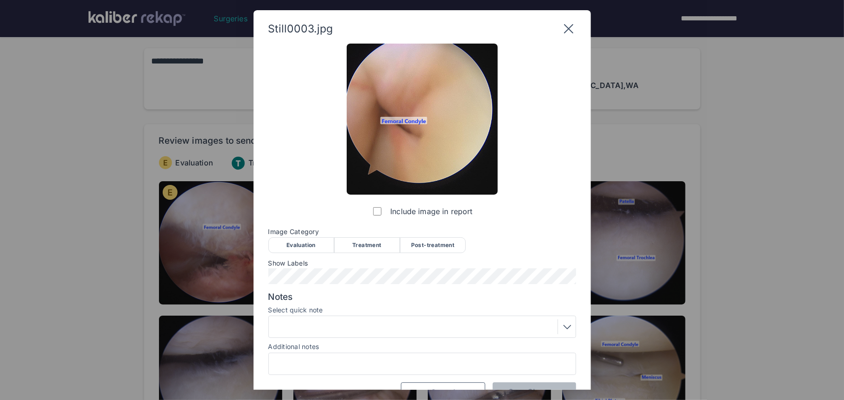
click at [306, 244] on div "Evaluation" at bounding box center [301, 245] width 66 height 16
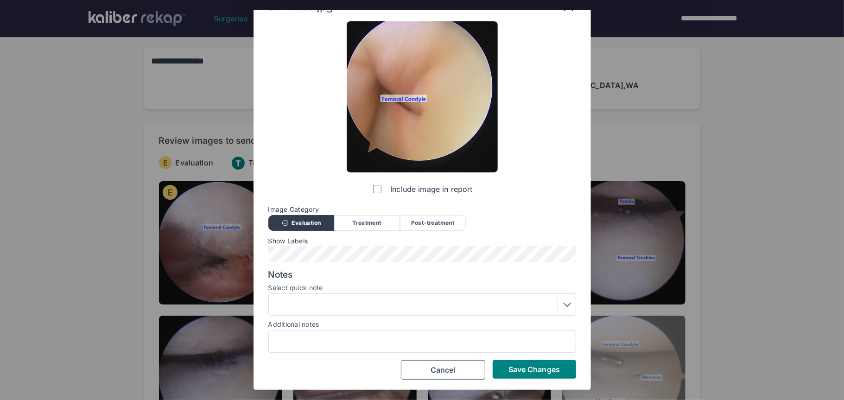
drag, startPoint x: 554, startPoint y: 376, endPoint x: 588, endPoint y: 342, distance: 49.2
click at [555, 375] on button "Save Changes" at bounding box center [534, 369] width 83 height 19
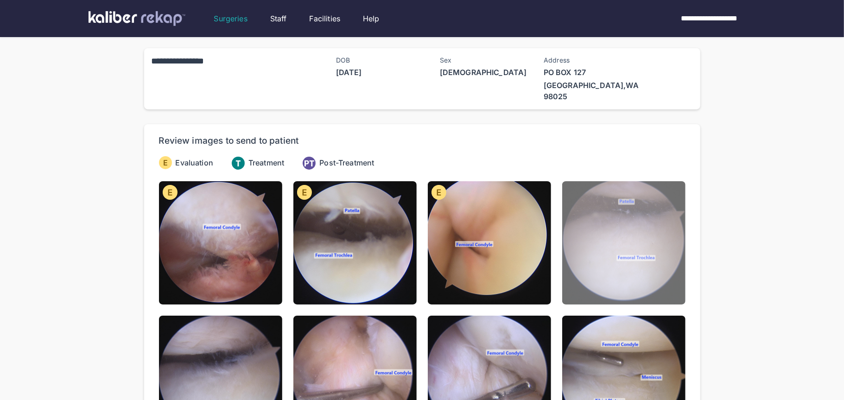
click at [628, 274] on img at bounding box center [623, 242] width 123 height 123
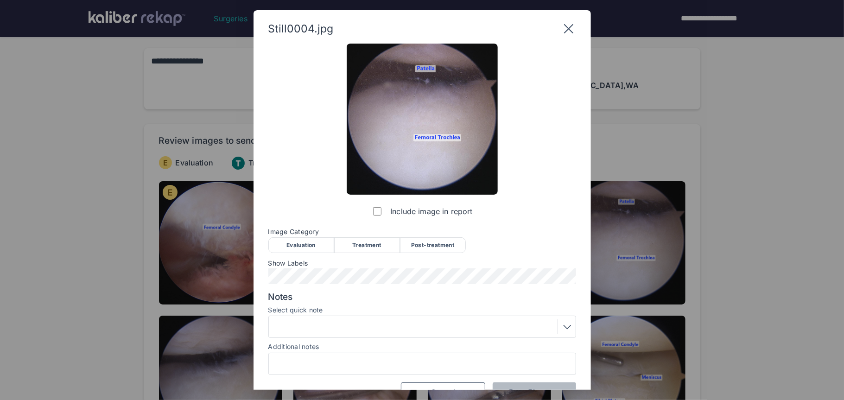
click at [293, 239] on div "Evaluation" at bounding box center [301, 245] width 66 height 16
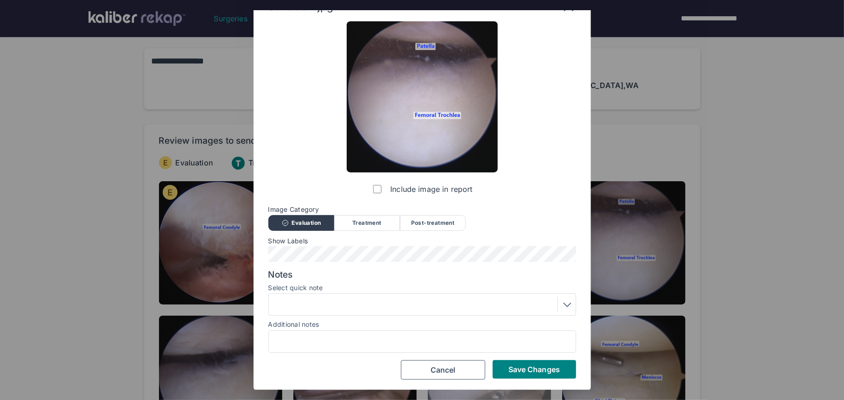
drag, startPoint x: 520, startPoint y: 370, endPoint x: 495, endPoint y: 364, distance: 25.9
click at [516, 369] on span "Save Changes" at bounding box center [534, 369] width 51 height 9
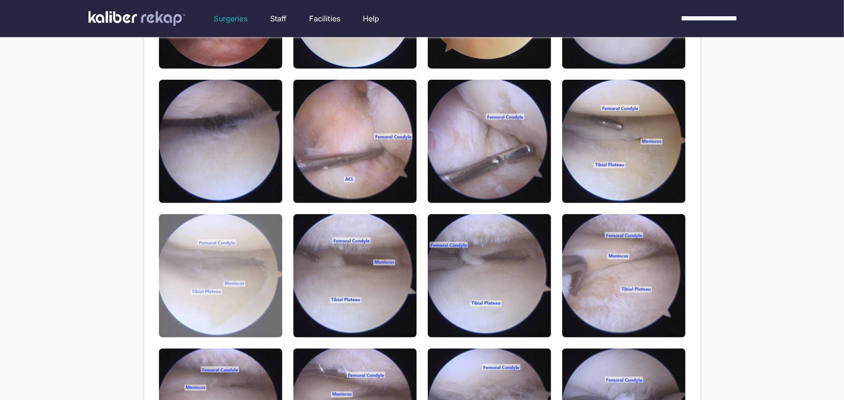
scroll to position [232, 0]
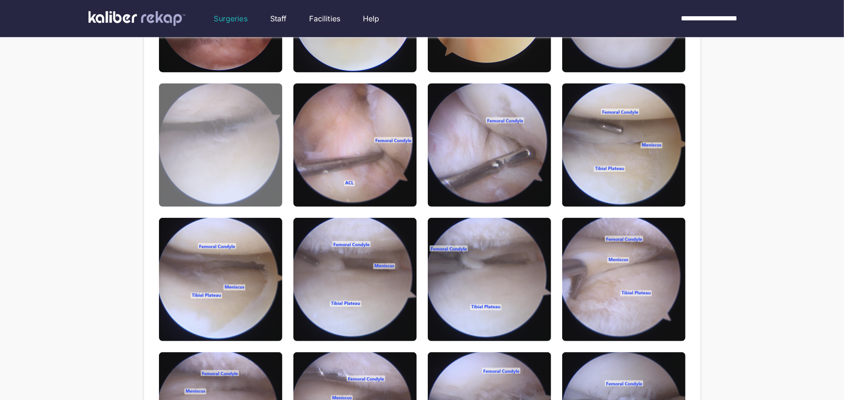
click at [217, 161] on img at bounding box center [220, 144] width 123 height 123
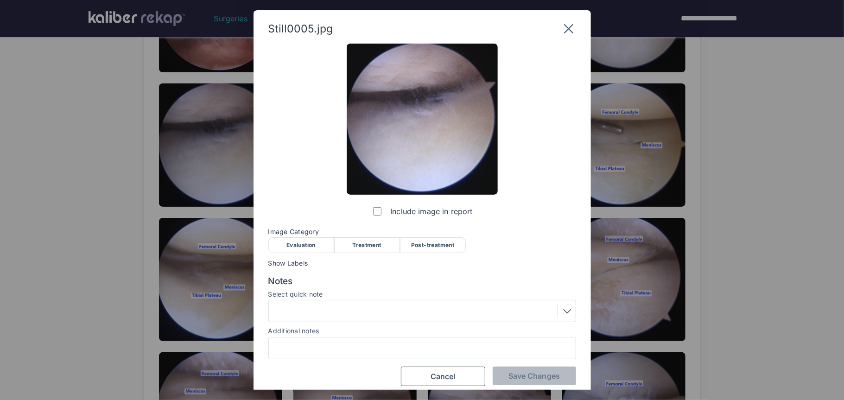
click at [310, 238] on div "Evaluation" at bounding box center [301, 245] width 66 height 16
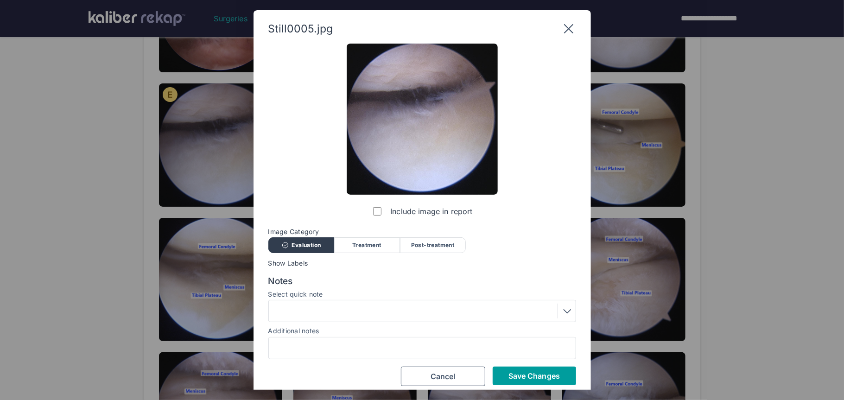
click at [531, 378] on span "Save Changes" at bounding box center [534, 375] width 51 height 9
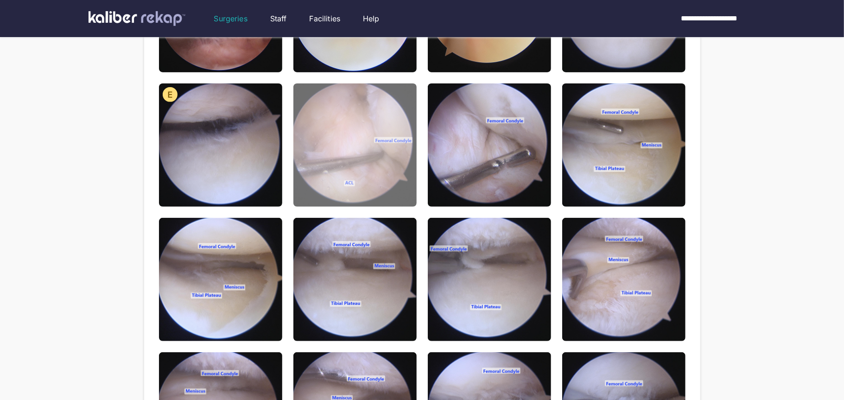
click at [367, 163] on img at bounding box center [355, 144] width 123 height 123
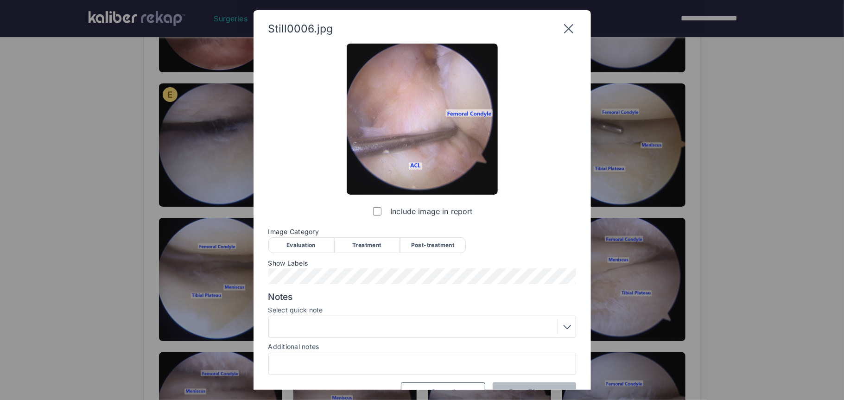
click at [310, 240] on div "Evaluation" at bounding box center [301, 245] width 66 height 16
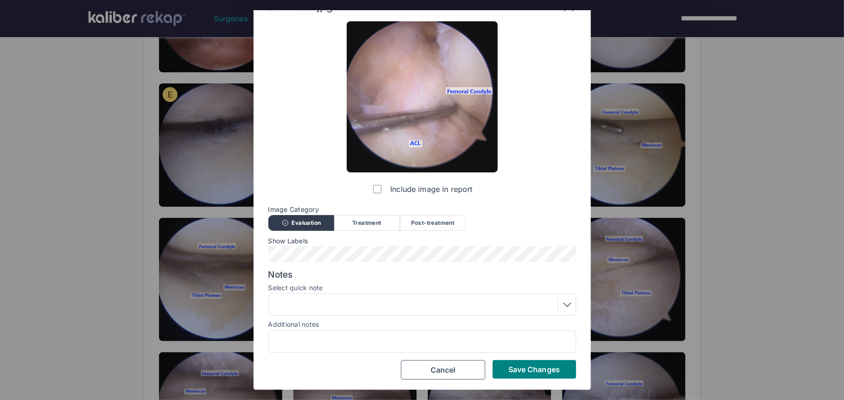
click at [332, 299] on div at bounding box center [422, 304] width 301 height 15
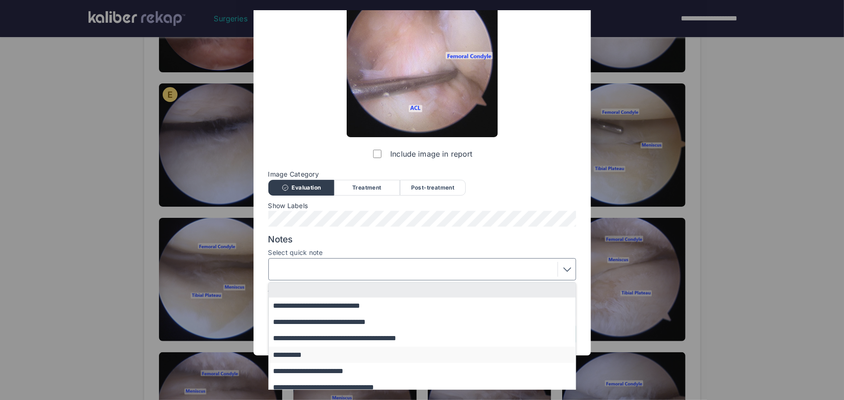
click at [307, 355] on button "**********" at bounding box center [427, 355] width 316 height 16
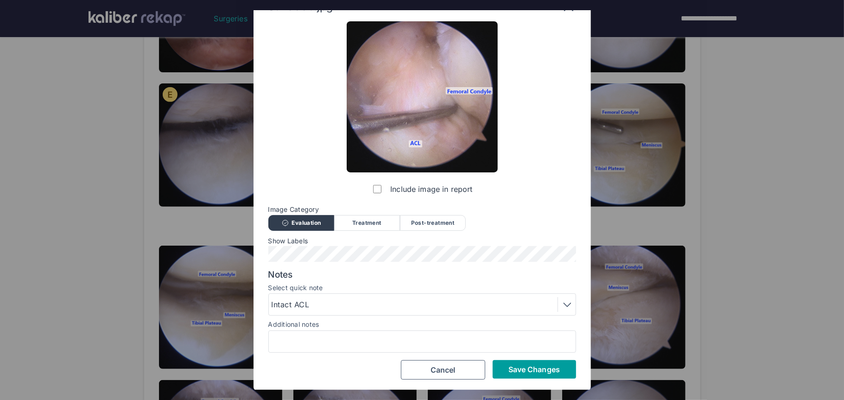
click at [528, 370] on span "Save Changes" at bounding box center [534, 369] width 51 height 9
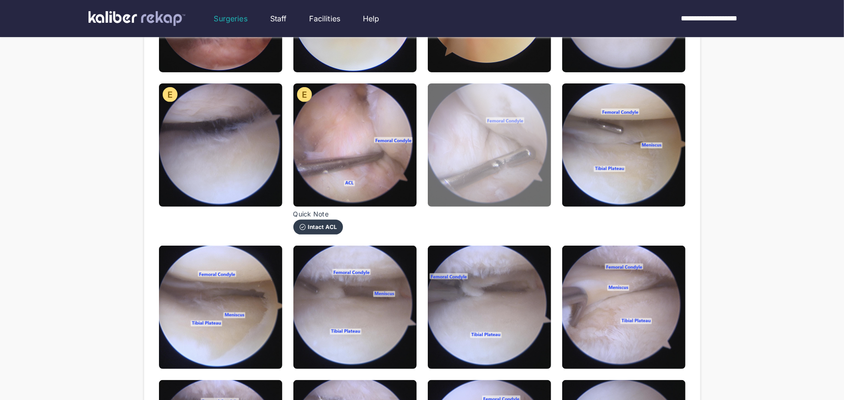
click at [506, 184] on img at bounding box center [489, 144] width 123 height 123
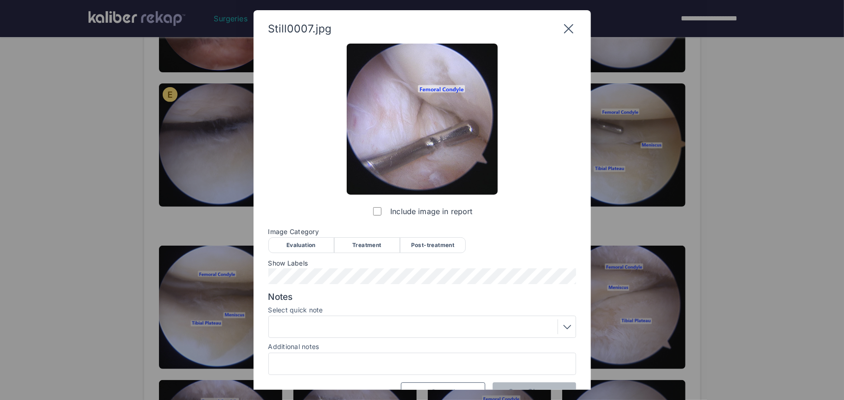
click at [312, 249] on div "Evaluation" at bounding box center [301, 245] width 66 height 16
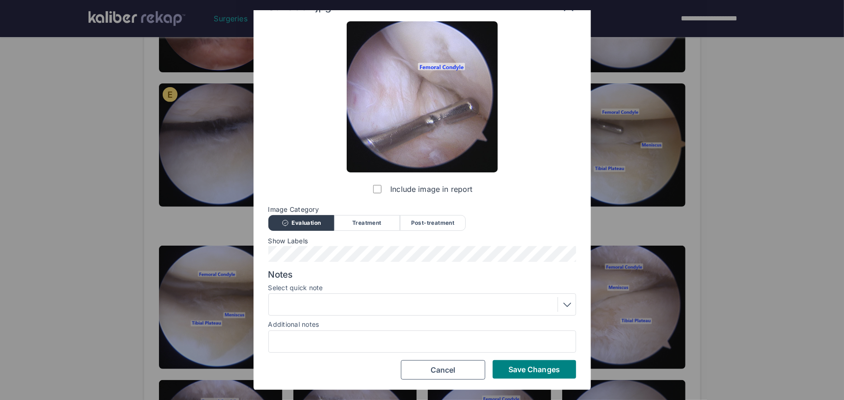
click at [351, 302] on div at bounding box center [422, 304] width 301 height 15
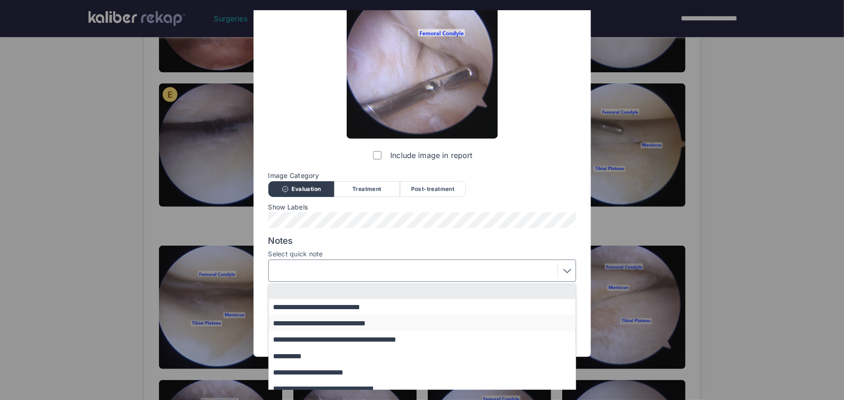
click at [370, 325] on button "**********" at bounding box center [427, 323] width 316 height 16
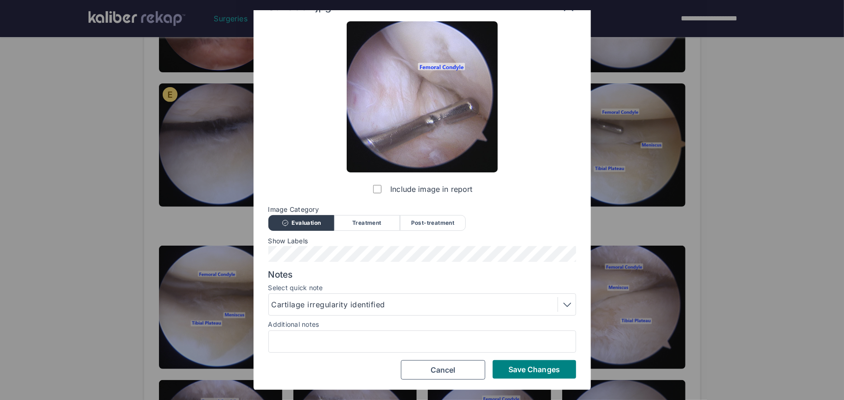
drag, startPoint x: 507, startPoint y: 372, endPoint x: 624, endPoint y: 222, distance: 190.3
click at [508, 372] on button "Save Changes" at bounding box center [534, 369] width 83 height 19
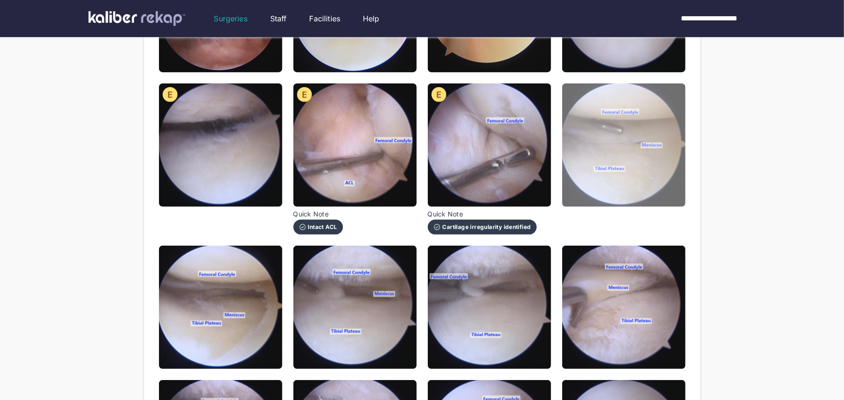
click at [646, 175] on img at bounding box center [623, 144] width 123 height 123
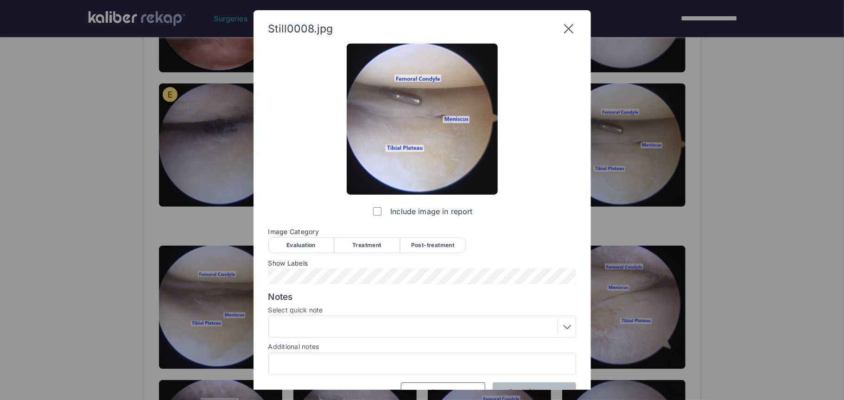
drag, startPoint x: 319, startPoint y: 249, endPoint x: 440, endPoint y: 254, distance: 121.6
click at [322, 247] on div "Evaluation" at bounding box center [301, 245] width 66 height 16
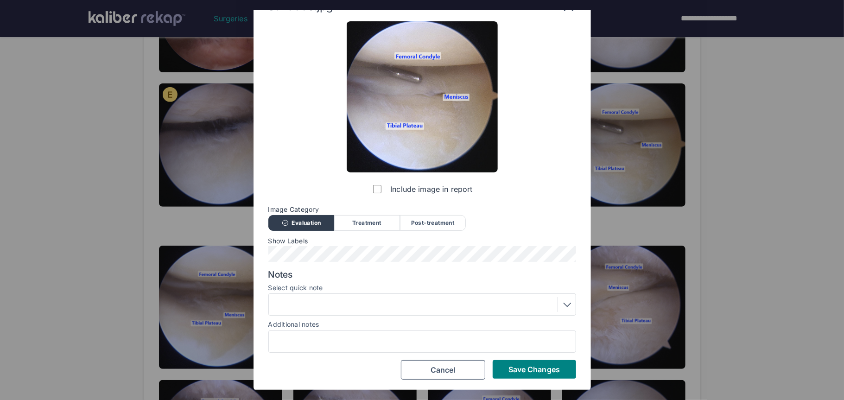
drag, startPoint x: 542, startPoint y: 372, endPoint x: 534, endPoint y: 362, distance: 13.5
click at [543, 370] on span "Save Changes" at bounding box center [534, 369] width 51 height 9
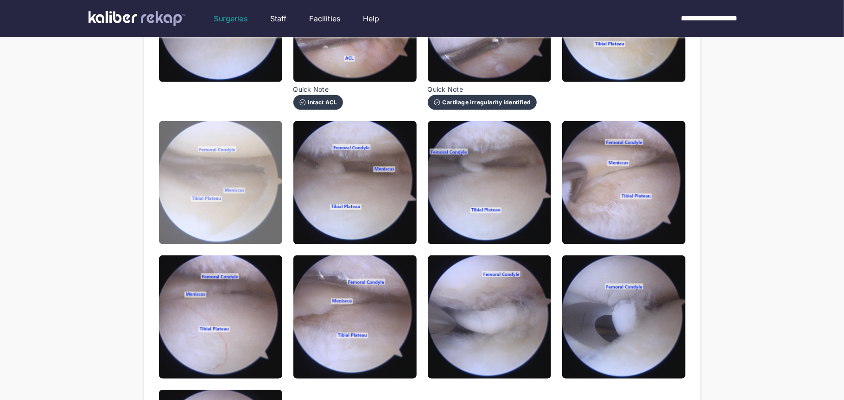
scroll to position [358, 0]
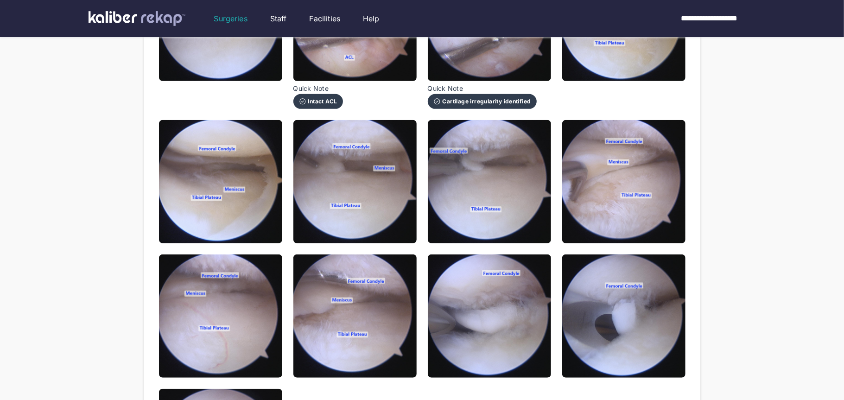
drag, startPoint x: 254, startPoint y: 208, endPoint x: 266, endPoint y: 210, distance: 11.7
click at [254, 208] on img at bounding box center [220, 181] width 123 height 123
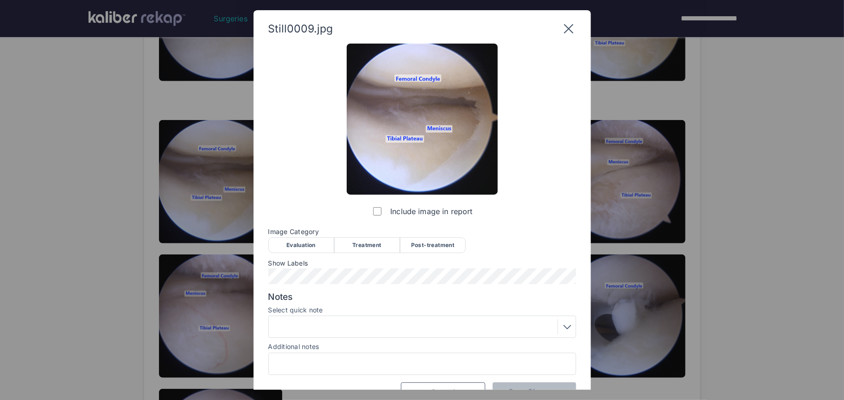
drag, startPoint x: 318, startPoint y: 243, endPoint x: 313, endPoint y: 238, distance: 6.6
click at [313, 238] on div "Evaluation" at bounding box center [301, 245] width 66 height 16
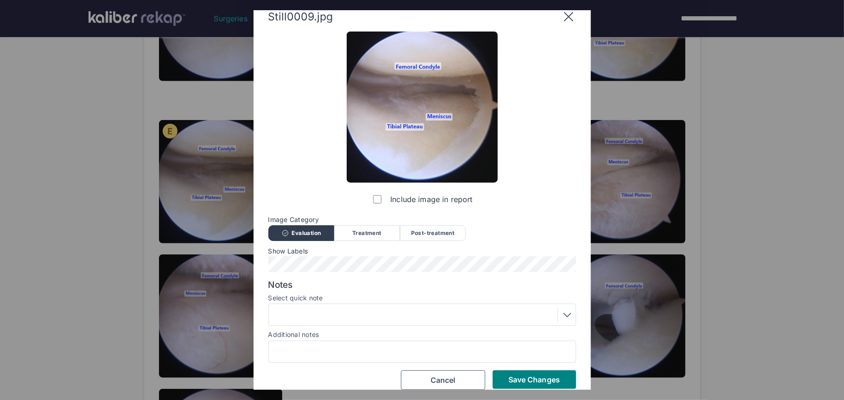
scroll to position [22, 0]
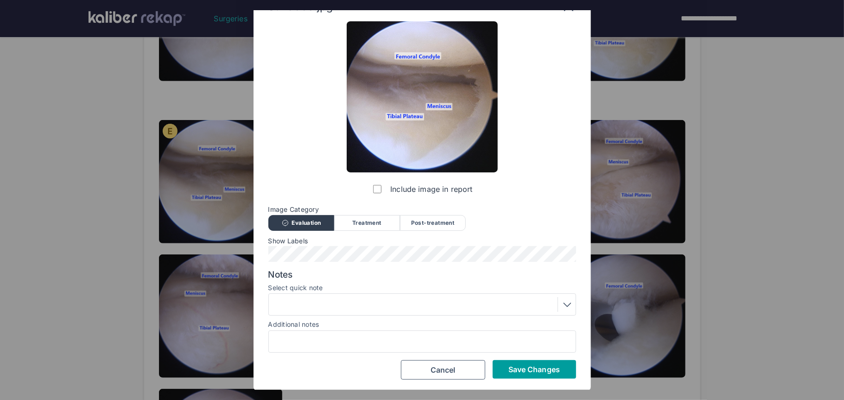
click at [513, 374] on span "Save Changes" at bounding box center [534, 369] width 51 height 9
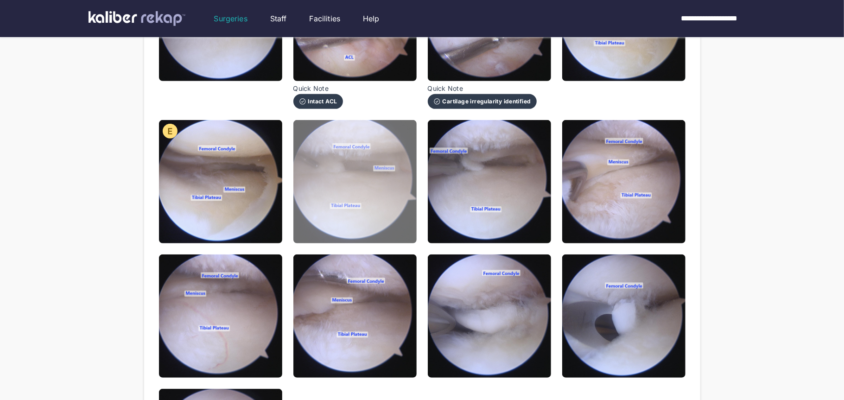
click at [378, 206] on img at bounding box center [355, 181] width 123 height 123
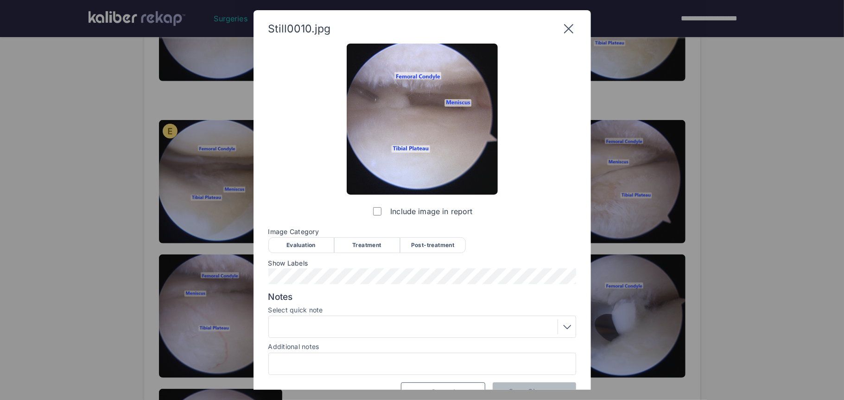
click at [304, 248] on div "Evaluation" at bounding box center [301, 245] width 66 height 16
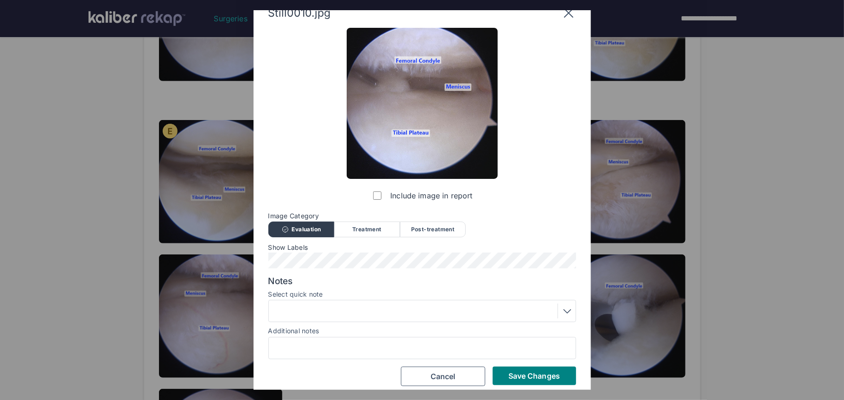
click at [331, 320] on div at bounding box center [422, 311] width 308 height 22
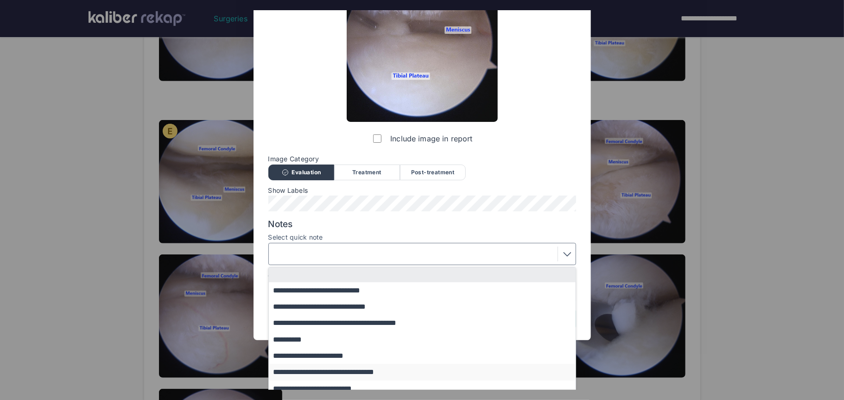
scroll to position [80, 0]
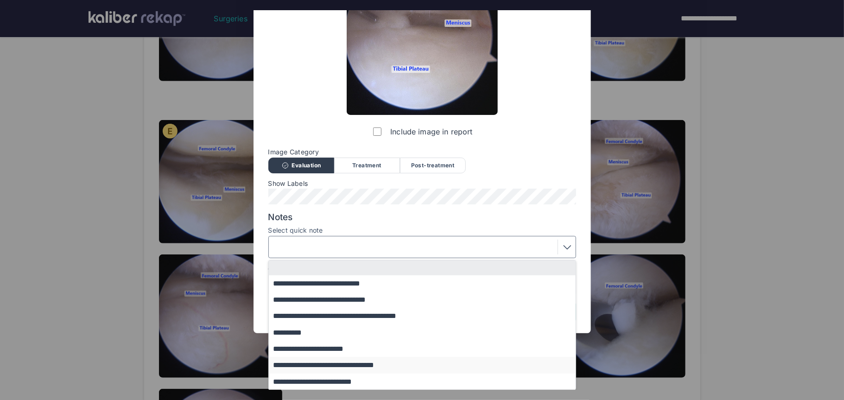
click at [364, 364] on button "**********" at bounding box center [427, 365] width 316 height 16
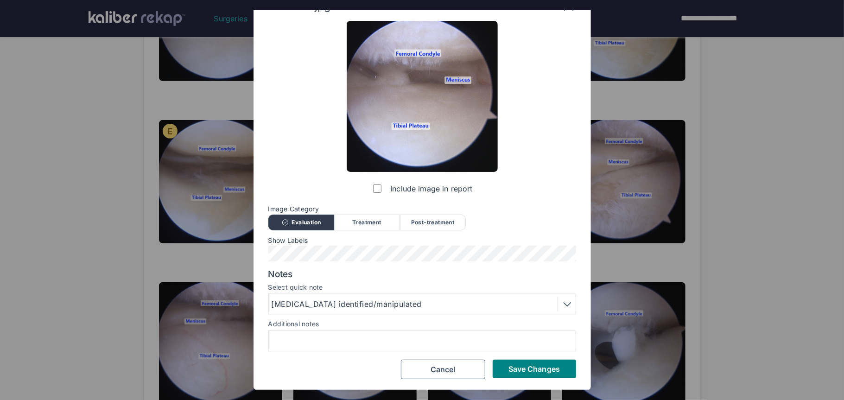
scroll to position [22, 0]
click at [521, 375] on button "Save Changes" at bounding box center [534, 369] width 83 height 19
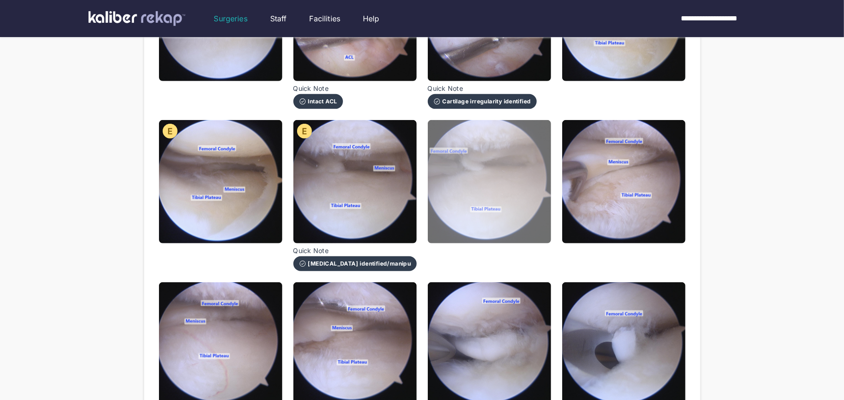
click at [504, 208] on img at bounding box center [489, 181] width 123 height 123
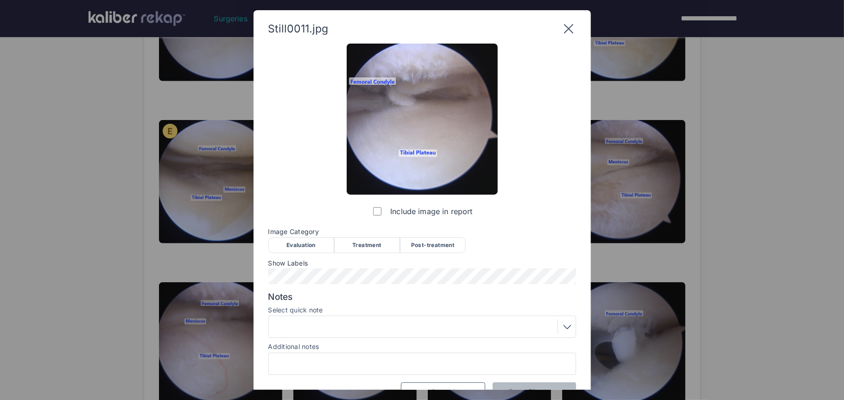
click at [357, 243] on div "Treatment" at bounding box center [367, 245] width 66 height 16
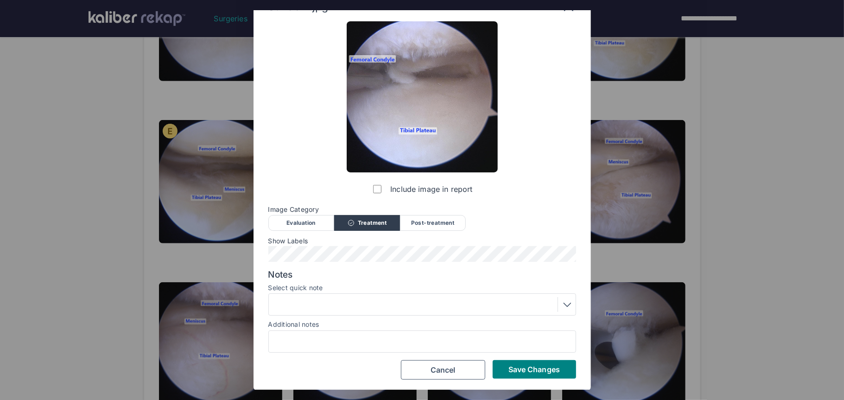
click at [358, 304] on div at bounding box center [422, 304] width 301 height 15
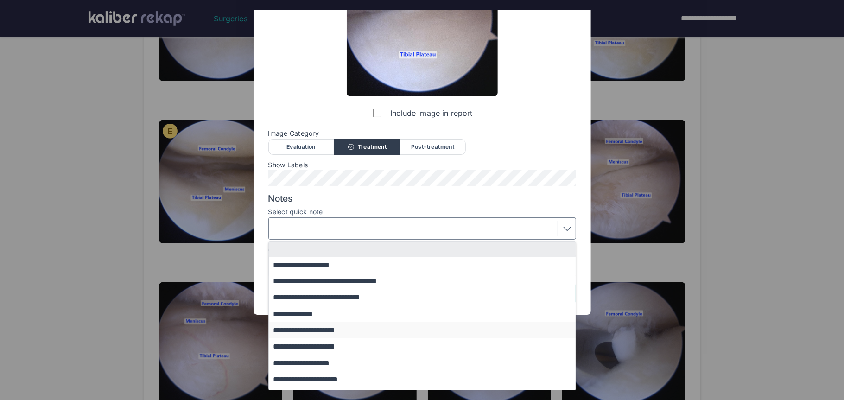
scroll to position [34, 0]
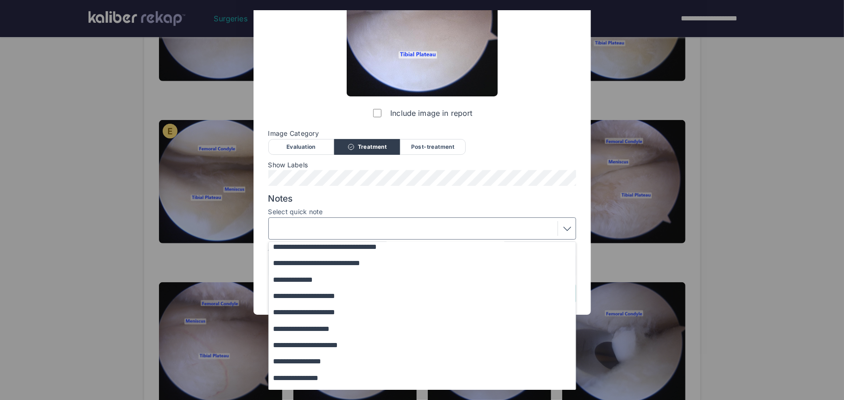
drag, startPoint x: 344, startPoint y: 340, endPoint x: 354, endPoint y: 342, distance: 10.3
click at [345, 340] on button "**********" at bounding box center [427, 345] width 316 height 16
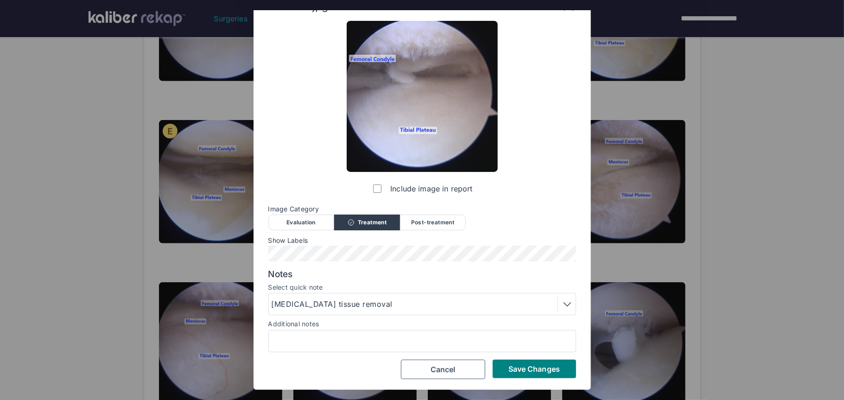
scroll to position [22, 0]
click at [536, 365] on span "Save Changes" at bounding box center [534, 369] width 51 height 9
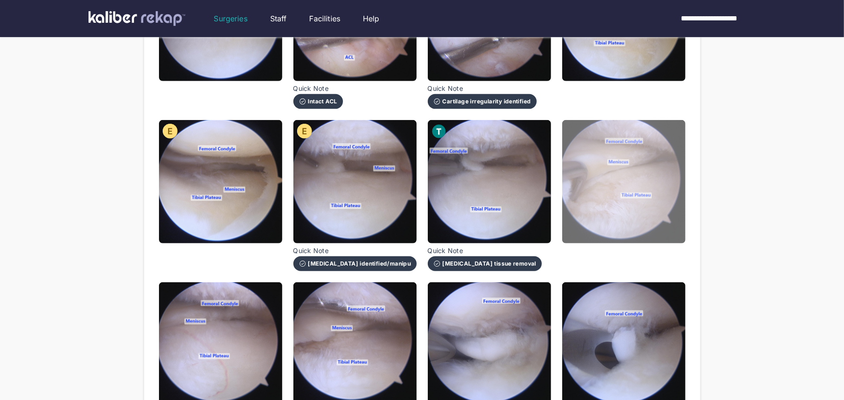
click at [610, 201] on img at bounding box center [623, 181] width 123 height 123
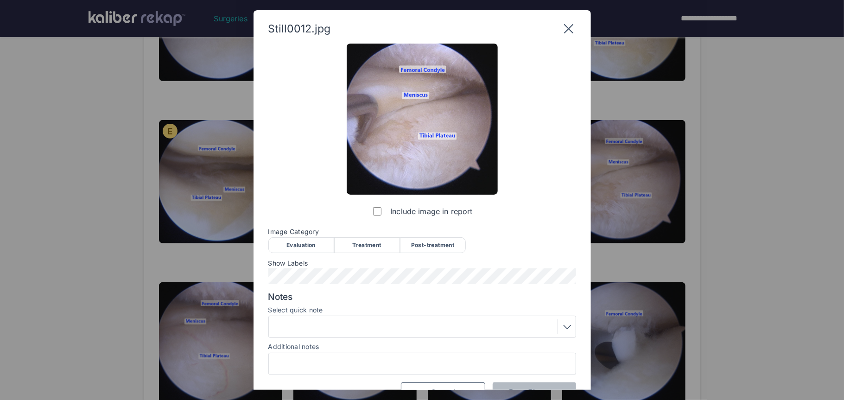
click at [419, 246] on div "Post-treatment" at bounding box center [433, 245] width 66 height 16
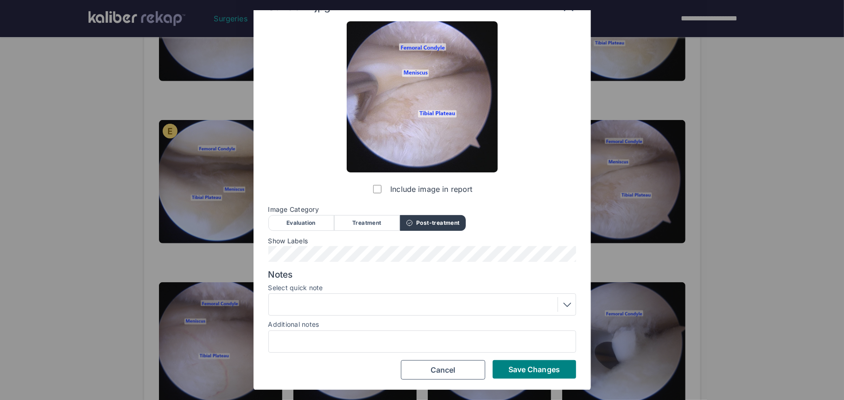
click at [372, 300] on div at bounding box center [422, 304] width 301 height 15
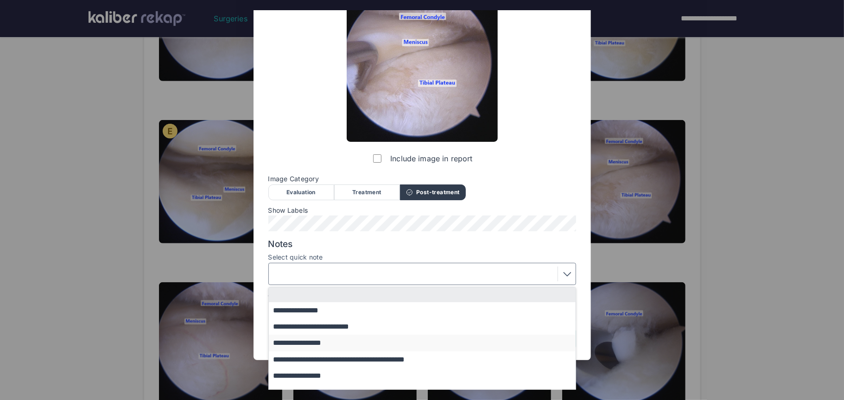
click at [336, 346] on button "**********" at bounding box center [427, 343] width 316 height 16
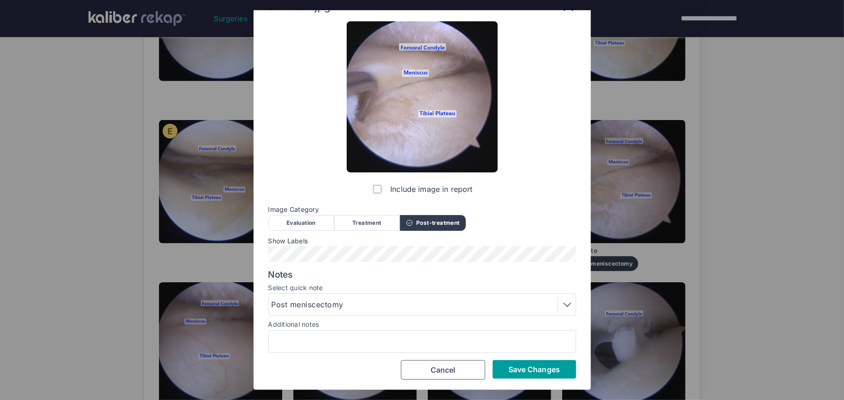
click at [504, 372] on button "Save Changes" at bounding box center [534, 369] width 83 height 19
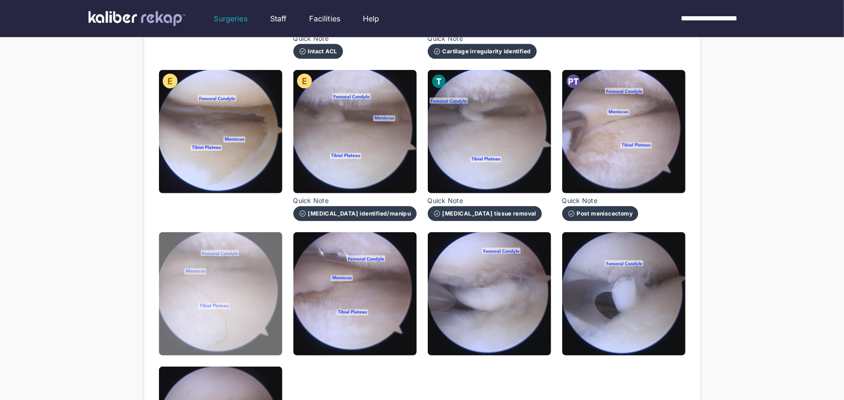
scroll to position [411, 0]
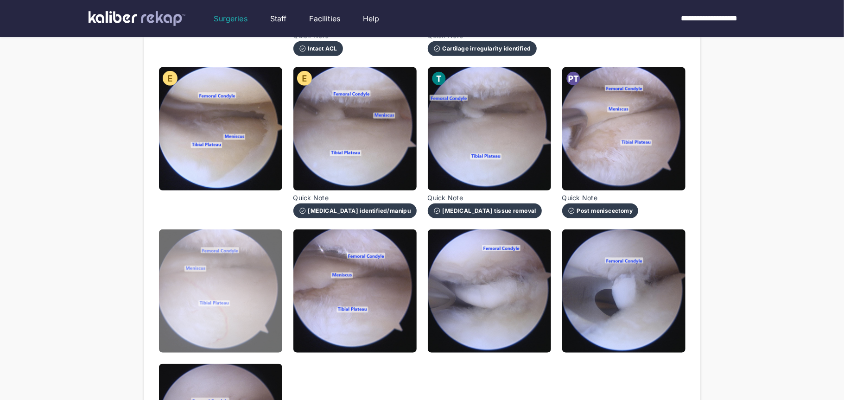
click at [255, 311] on img at bounding box center [220, 291] width 123 height 123
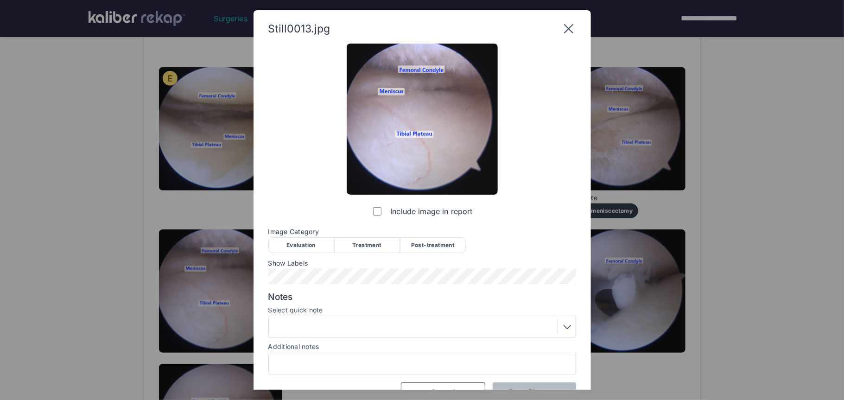
click at [437, 240] on div "Post-treatment" at bounding box center [433, 245] width 66 height 16
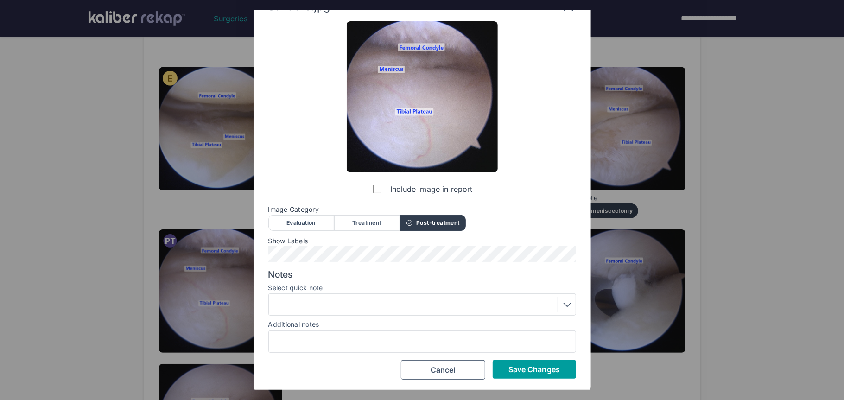
click at [508, 361] on button "Save Changes" at bounding box center [534, 369] width 83 height 19
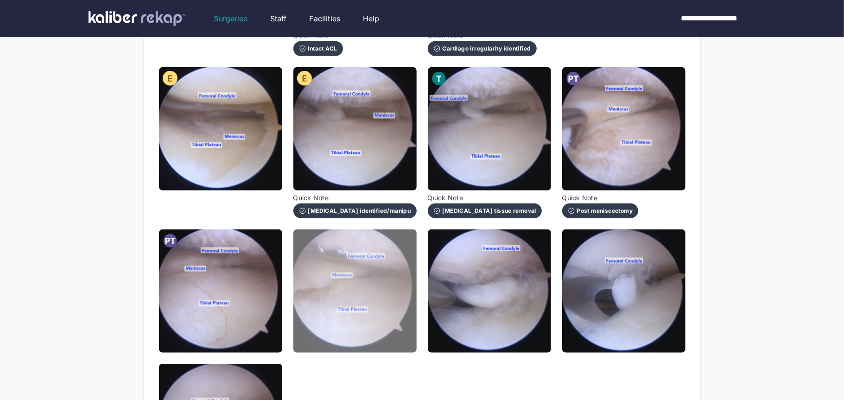
click at [382, 273] on img at bounding box center [355, 291] width 123 height 123
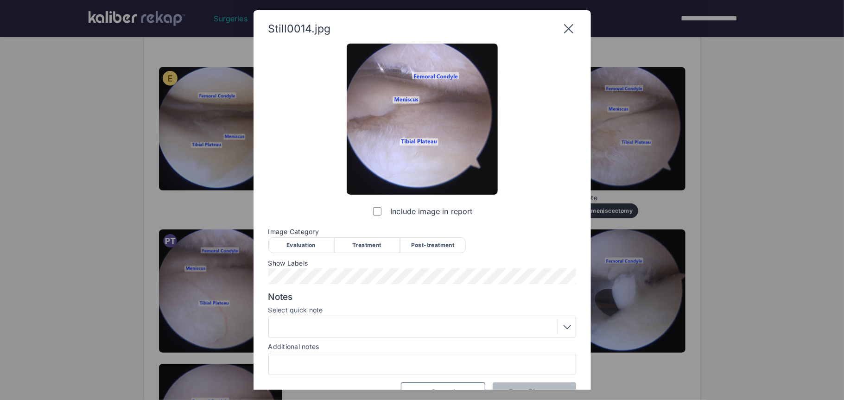
click at [313, 239] on div "Evaluation" at bounding box center [301, 245] width 66 height 16
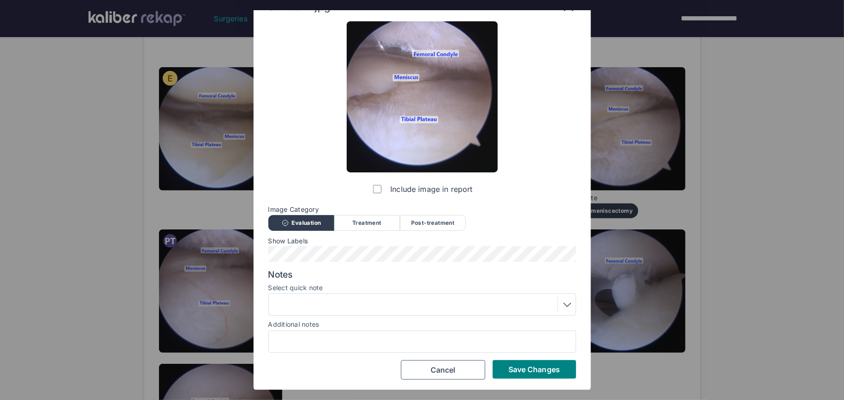
click at [339, 311] on div at bounding box center [422, 304] width 301 height 15
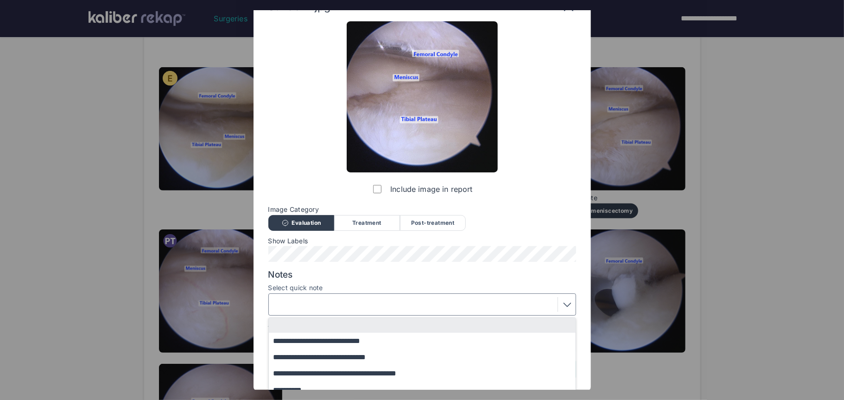
click at [347, 357] on button "**********" at bounding box center [427, 357] width 316 height 16
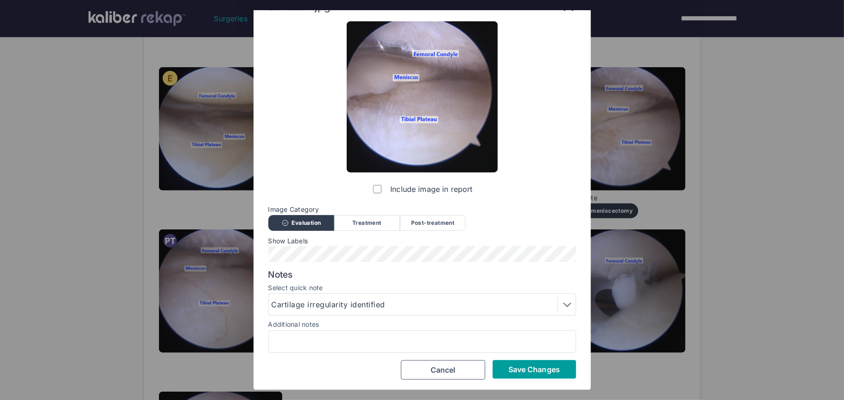
click at [518, 375] on button "Save Changes" at bounding box center [534, 369] width 83 height 19
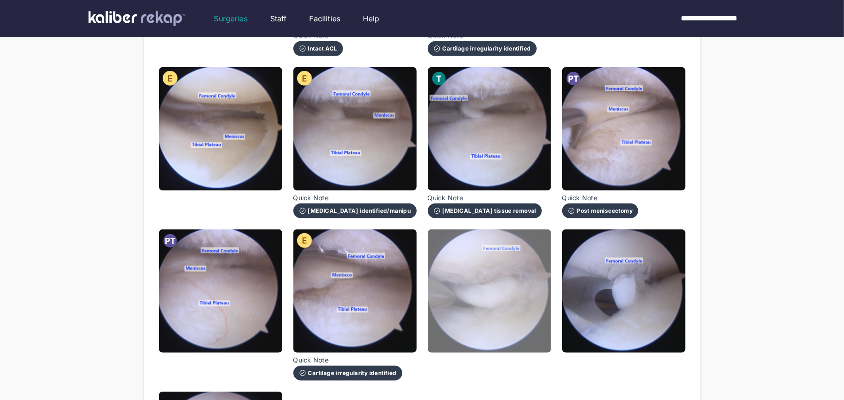
click at [522, 297] on img at bounding box center [489, 291] width 123 height 123
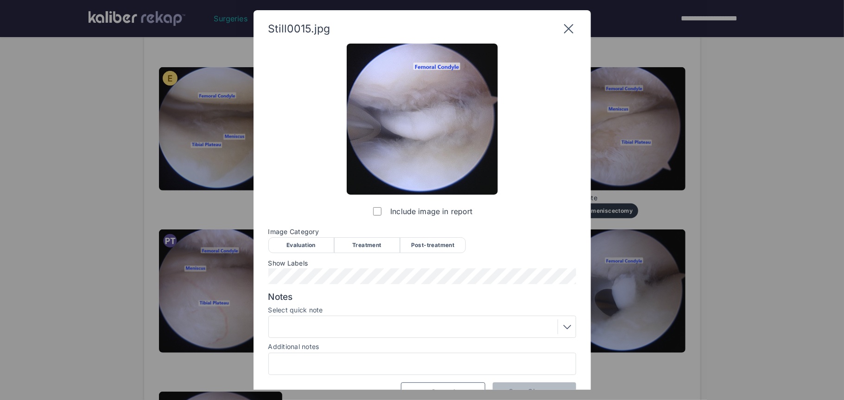
click at [319, 238] on div "Evaluation" at bounding box center [301, 245] width 66 height 16
click at [343, 325] on div at bounding box center [422, 326] width 301 height 15
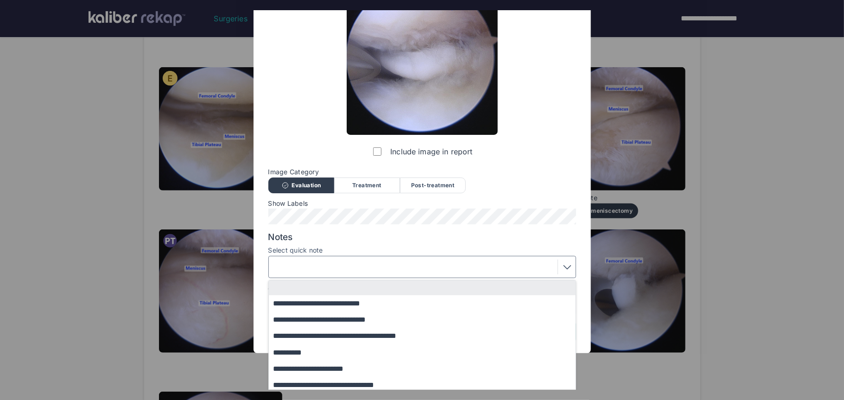
scroll to position [80, 0]
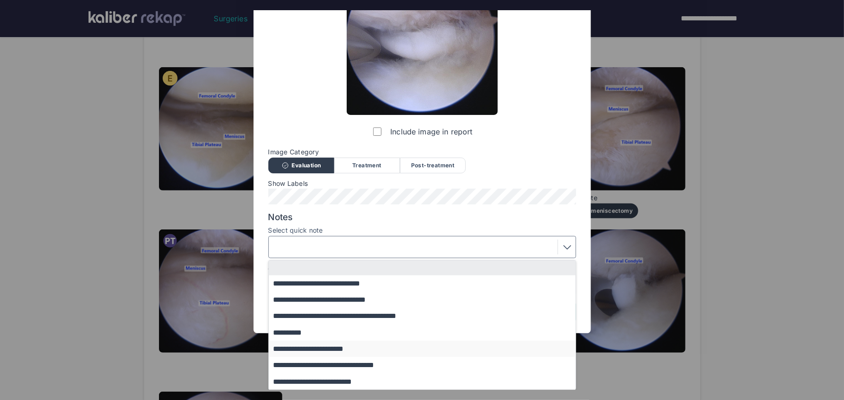
drag, startPoint x: 342, startPoint y: 351, endPoint x: 491, endPoint y: 369, distance: 149.9
click at [343, 351] on button "**********" at bounding box center [427, 349] width 316 height 16
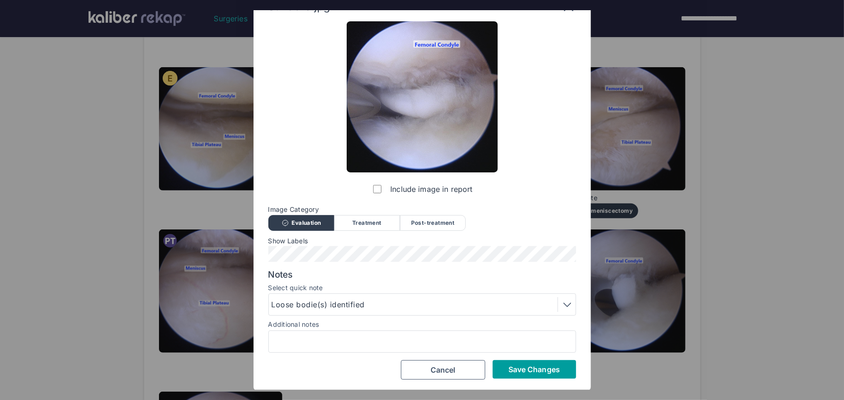
click at [526, 372] on span "Save Changes" at bounding box center [534, 369] width 51 height 9
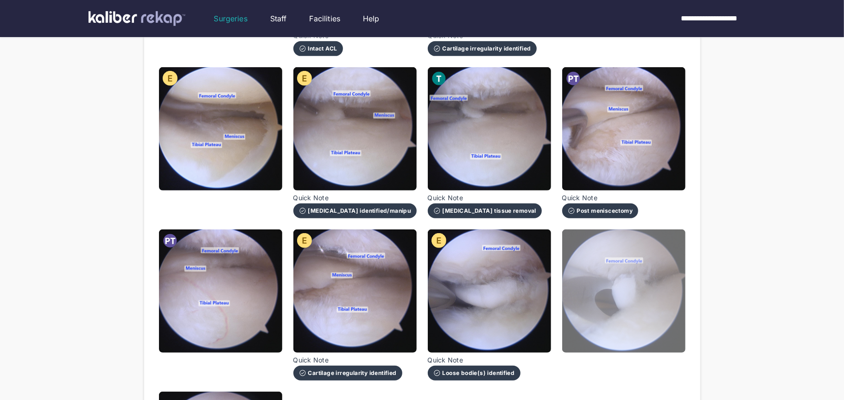
click at [603, 321] on img at bounding box center [623, 291] width 123 height 123
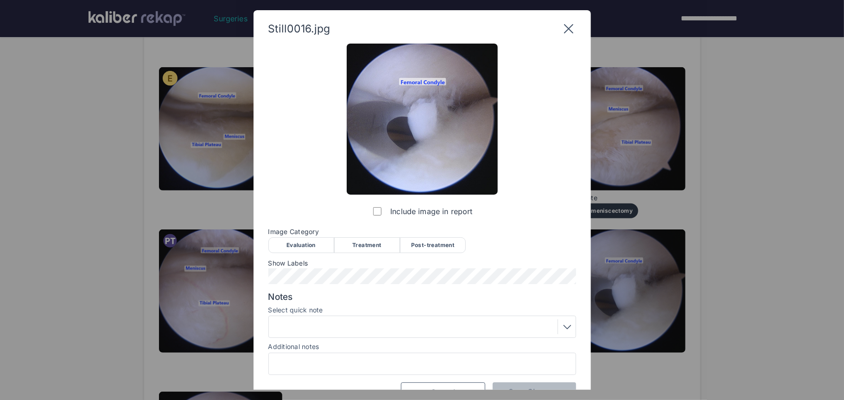
click at [366, 242] on div "Treatment" at bounding box center [367, 245] width 66 height 16
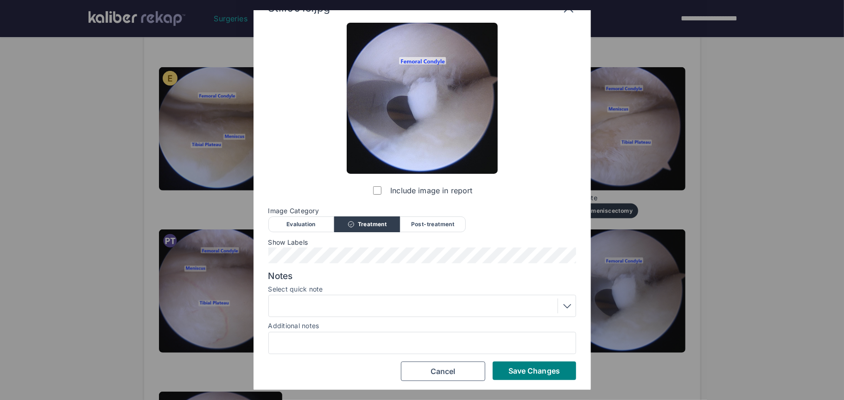
scroll to position [21, 0]
click at [367, 309] on div at bounding box center [422, 305] width 301 height 15
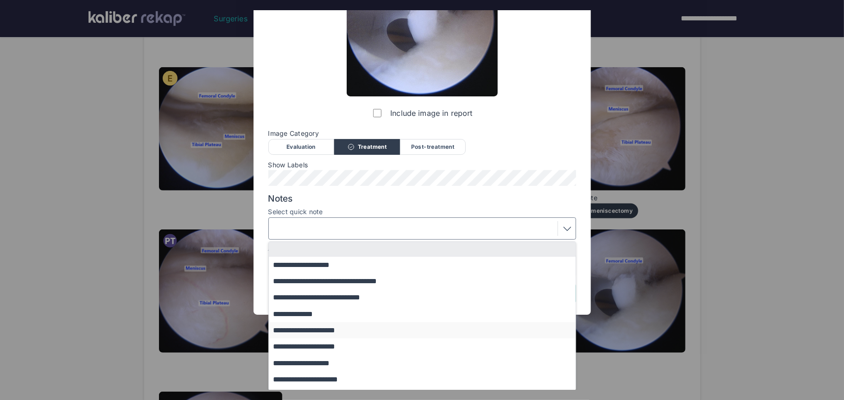
click at [344, 326] on button "**********" at bounding box center [427, 330] width 316 height 16
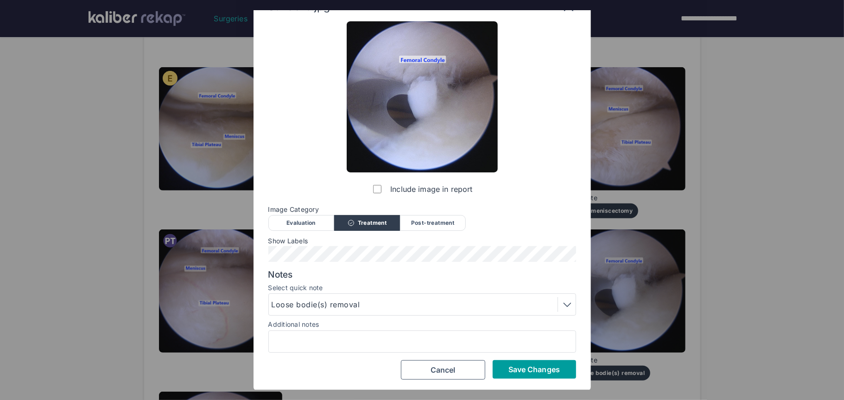
scroll to position [22, 0]
click at [523, 370] on span "Save Changes" at bounding box center [534, 369] width 51 height 9
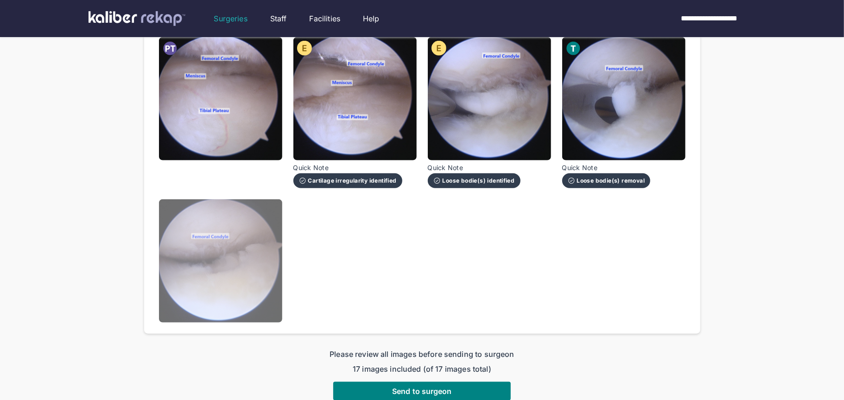
click at [235, 268] on img at bounding box center [220, 260] width 123 height 123
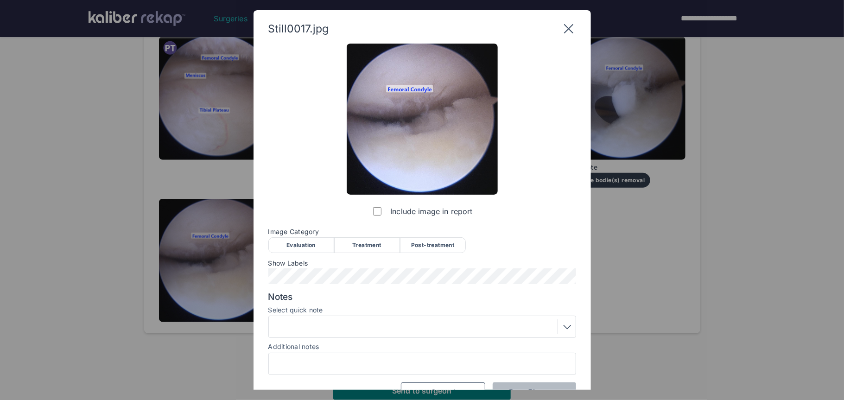
click at [415, 248] on div "Post-treatment" at bounding box center [433, 245] width 66 height 16
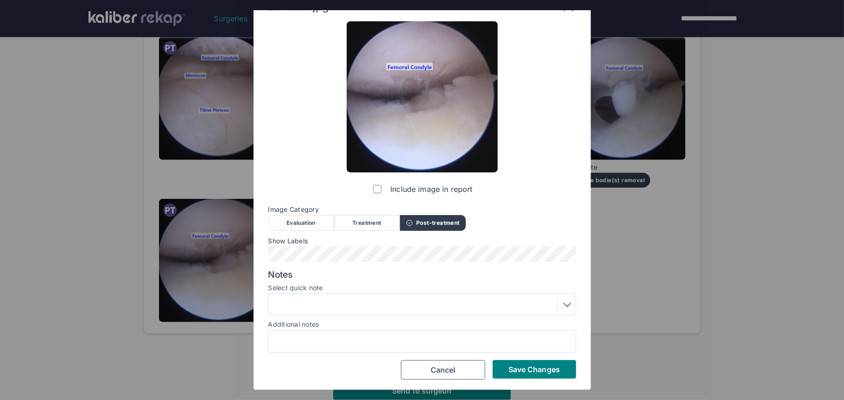
click at [349, 300] on div at bounding box center [422, 304] width 301 height 15
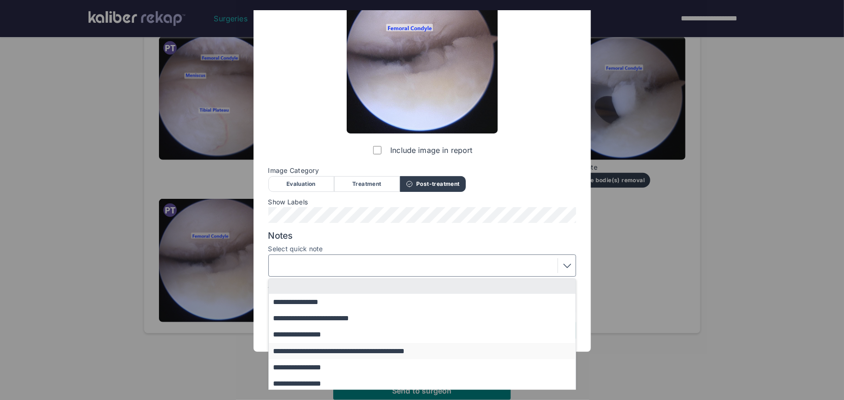
click at [357, 348] on button "**********" at bounding box center [427, 351] width 316 height 16
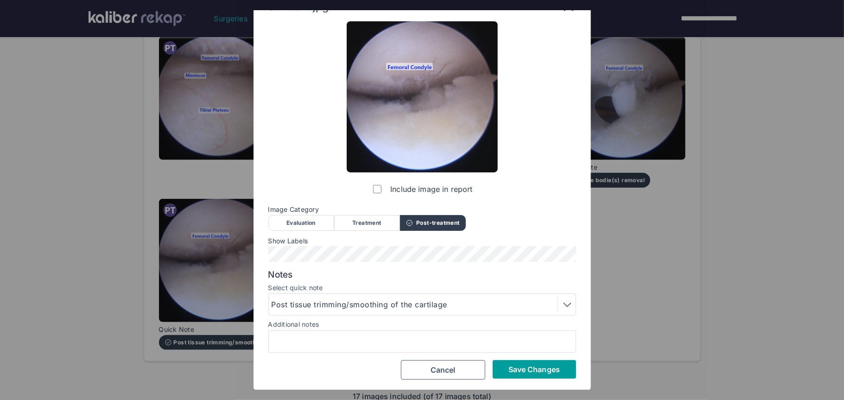
click at [521, 369] on span "Save Changes" at bounding box center [534, 369] width 51 height 9
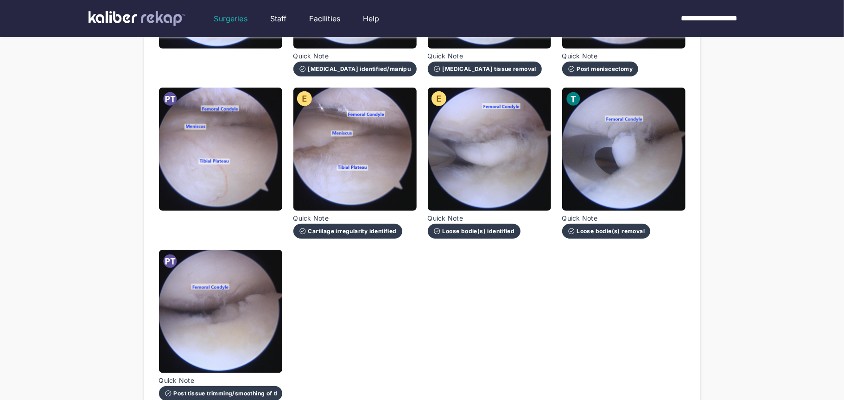
scroll to position [549, 0]
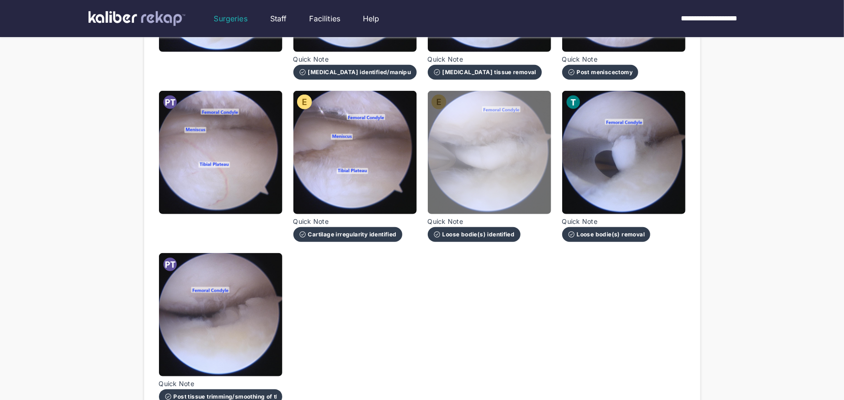
click at [460, 175] on img at bounding box center [489, 152] width 123 height 123
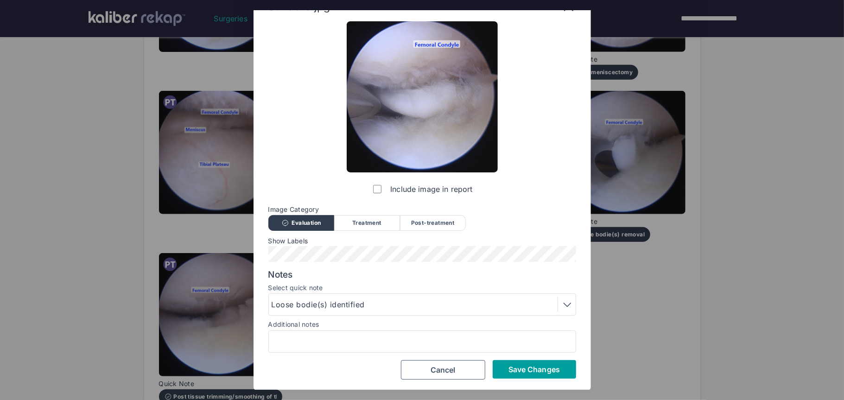
click at [546, 375] on button "Save Changes" at bounding box center [534, 369] width 83 height 19
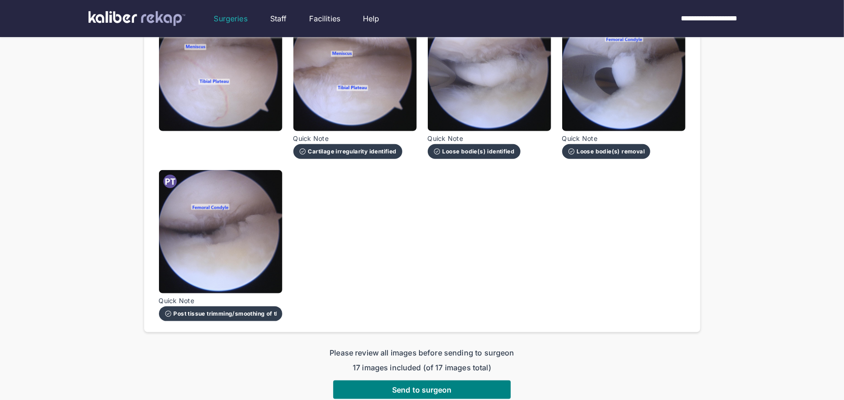
scroll to position [640, 0]
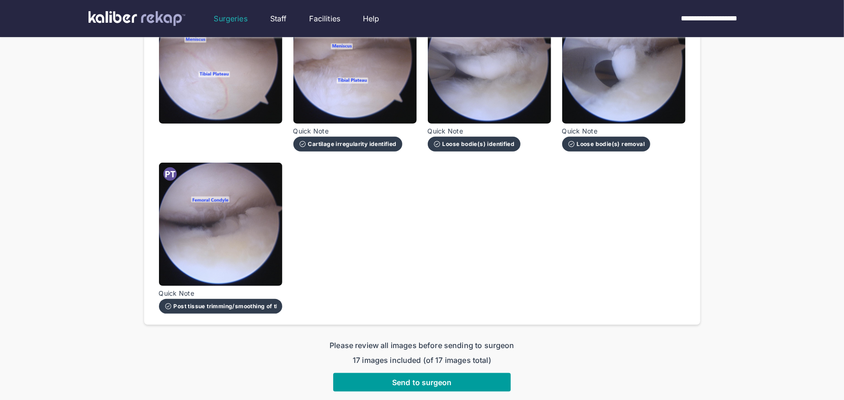
click at [453, 378] on button "Send to surgeon" at bounding box center [422, 382] width 178 height 19
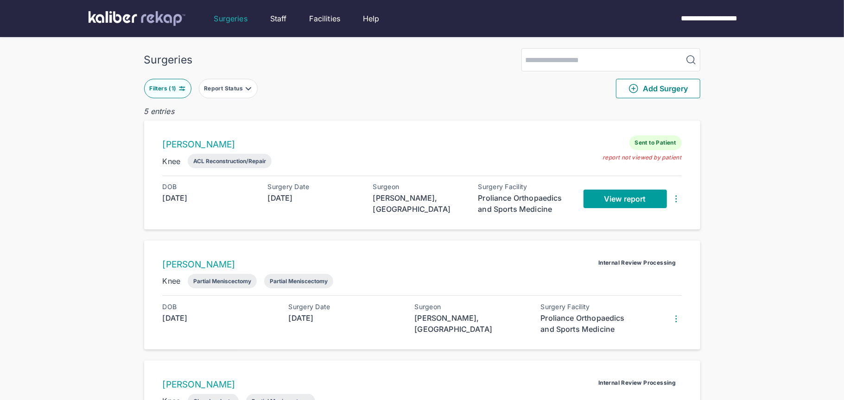
click at [636, 205] on link "View report" at bounding box center [625, 199] width 83 height 19
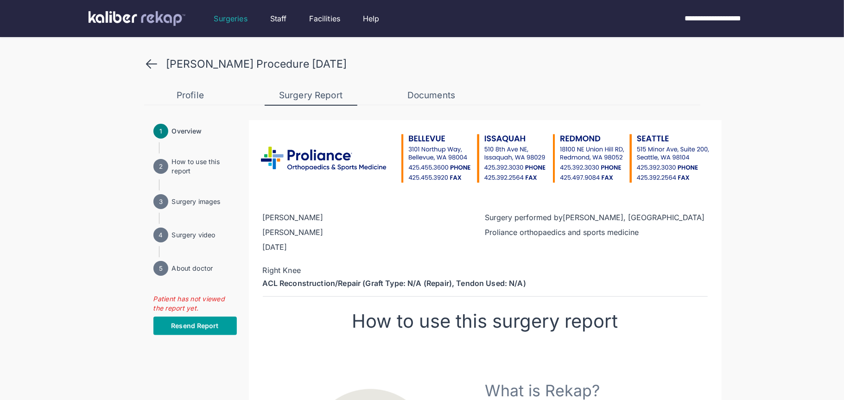
click at [228, 325] on button "Resend Report" at bounding box center [194, 326] width 83 height 19
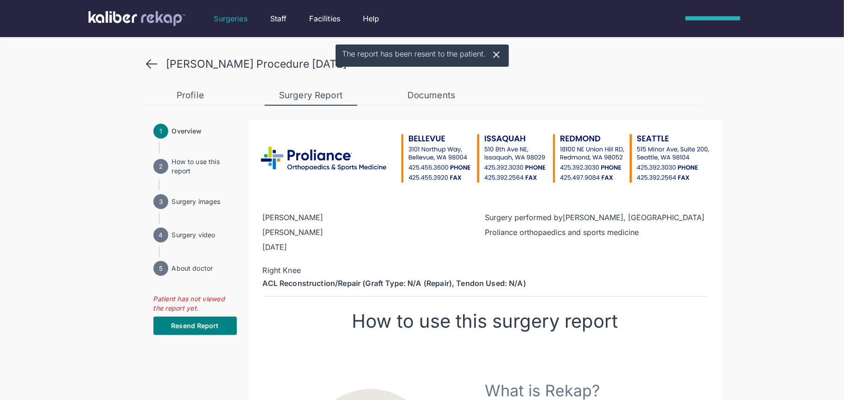
click at [708, 21] on div "**********" at bounding box center [716, 18] width 84 height 11
click at [715, 50] on li "Logout" at bounding box center [721, 55] width 74 height 19
